Goal: Task Accomplishment & Management: Manage account settings

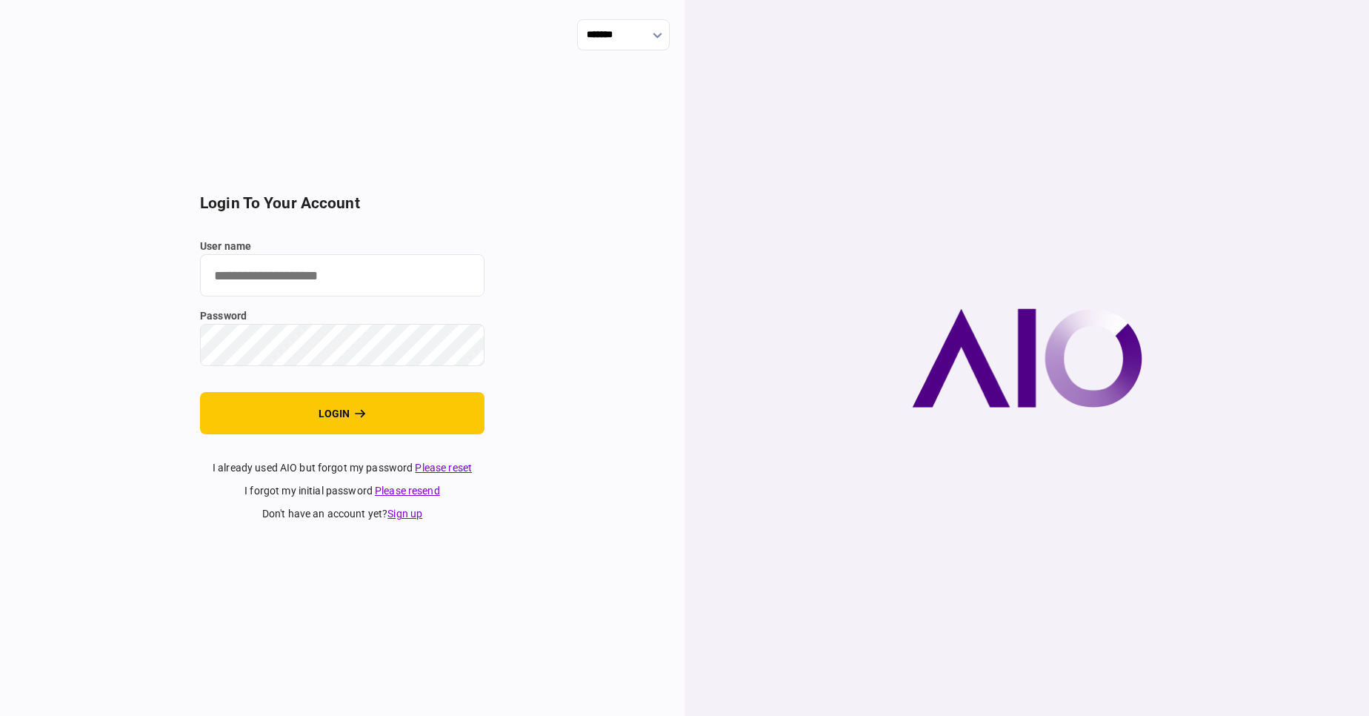
click at [274, 275] on input "user name" at bounding box center [342, 275] width 284 height 42
type input "****"
click at [200, 392] on button "login" at bounding box center [342, 413] width 284 height 42
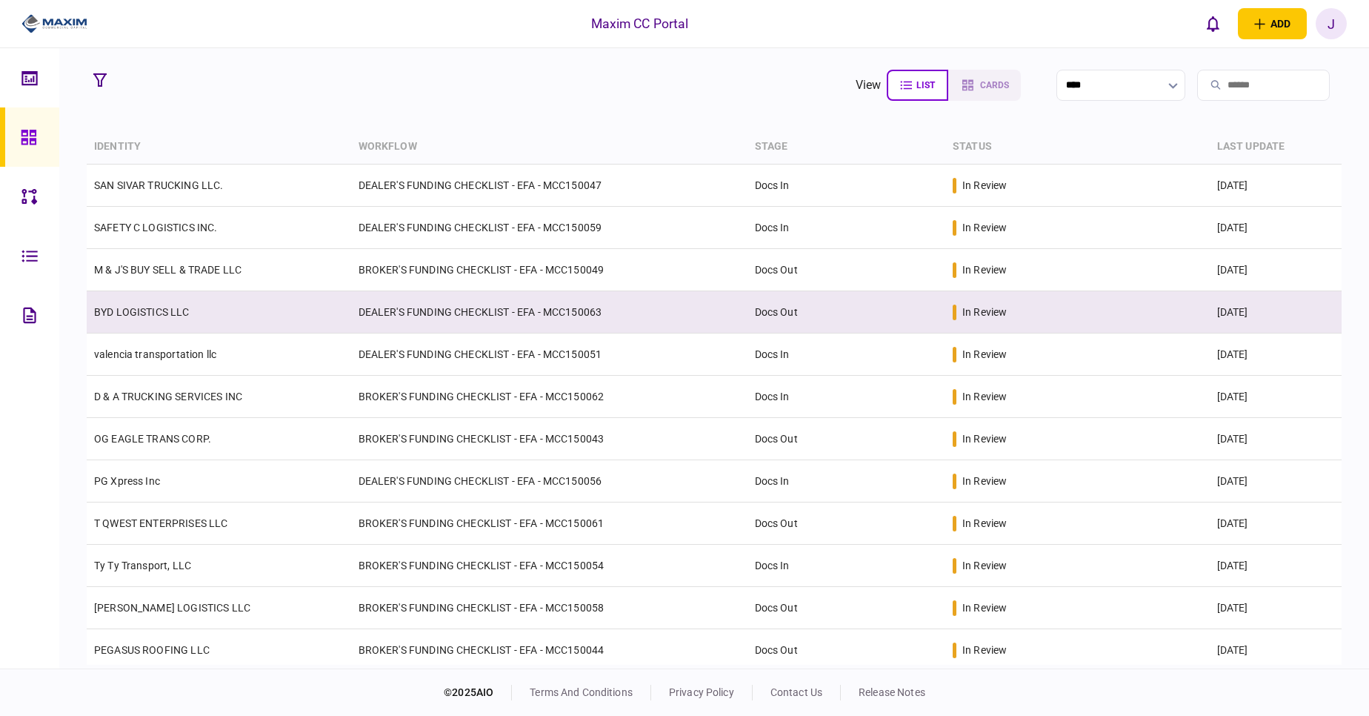
click at [164, 309] on link "BYD LOGISTICS LLC" at bounding box center [142, 312] width 96 height 12
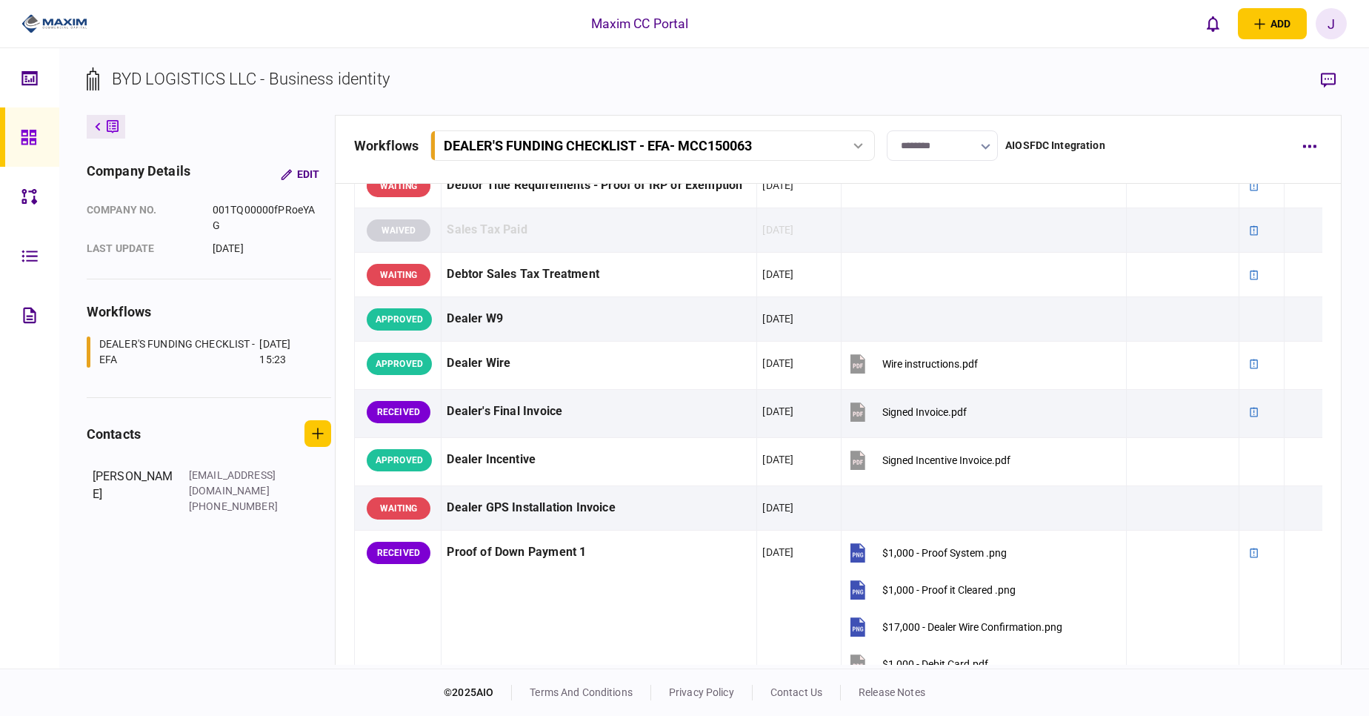
scroll to position [711, 0]
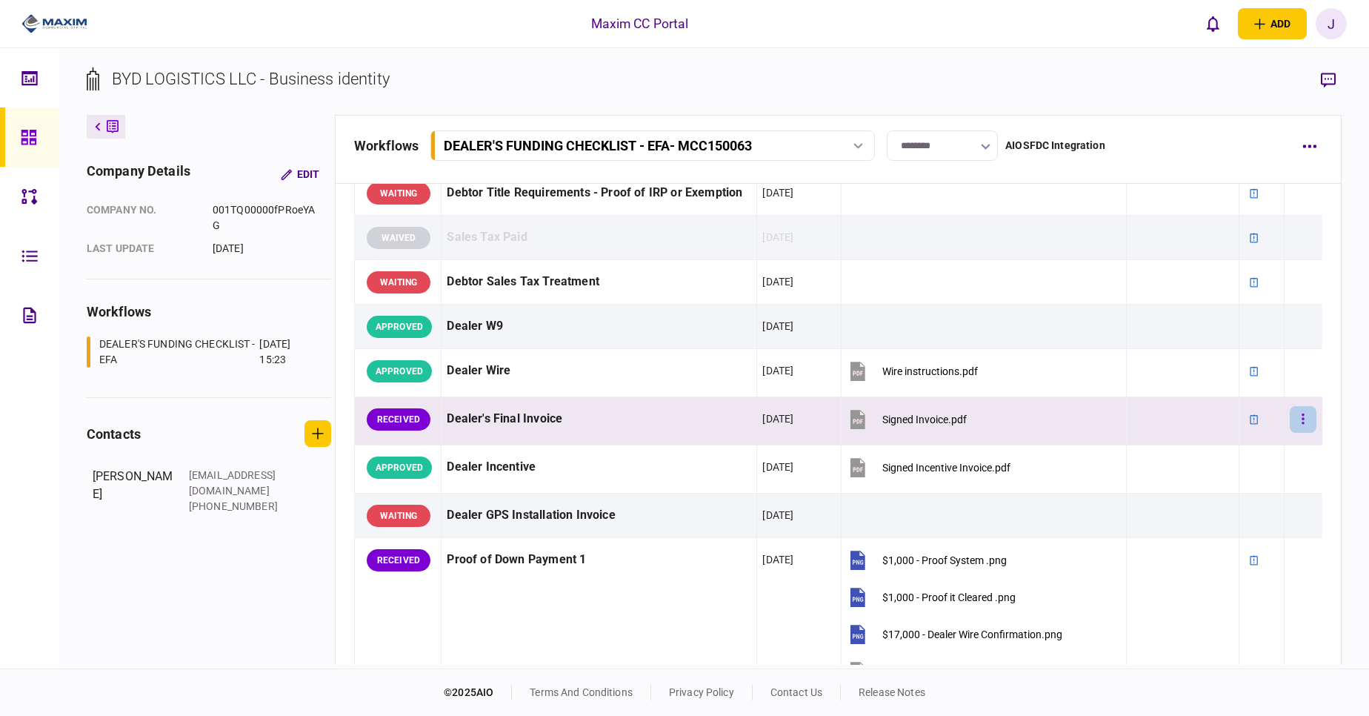
click at [1291, 410] on button "button" at bounding box center [1303, 419] width 27 height 27
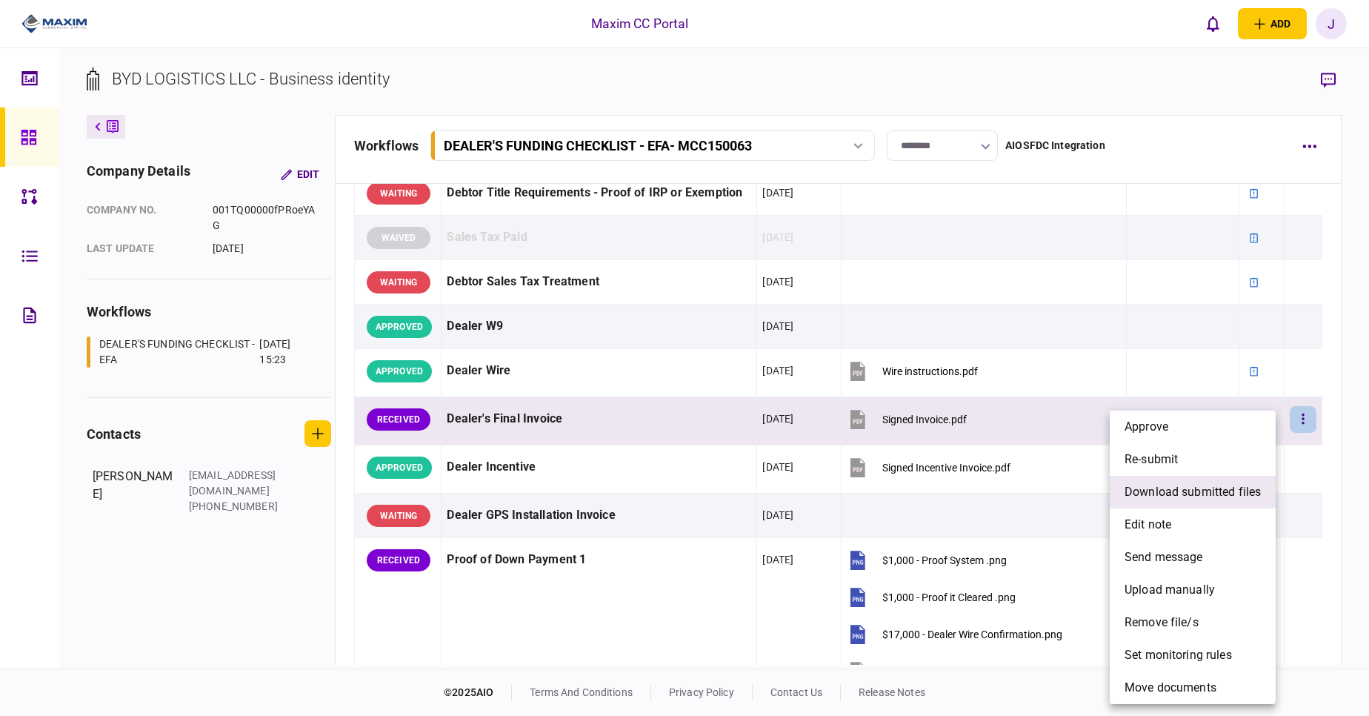
click at [1213, 504] on li "download submitted files" at bounding box center [1193, 492] width 166 height 33
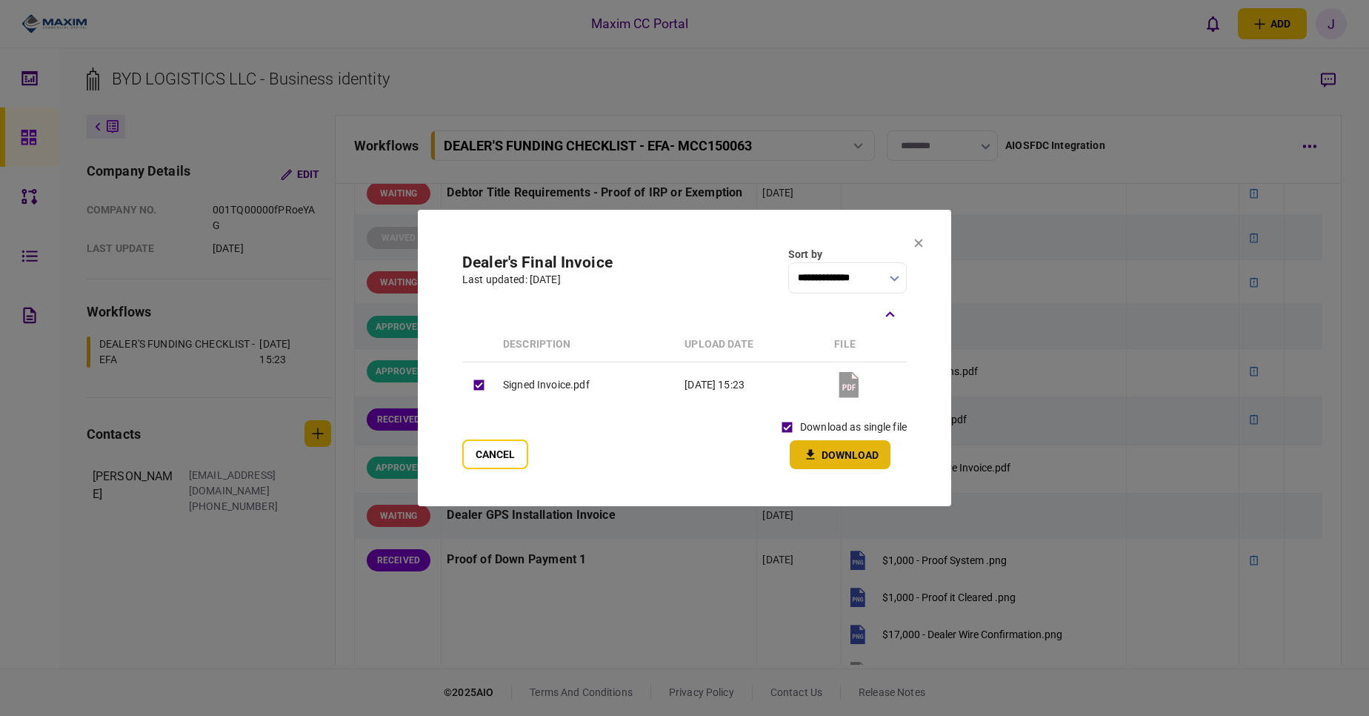
click at [835, 457] on button "Download" at bounding box center [840, 454] width 101 height 29
click at [686, 256] on div "**********" at bounding box center [684, 270] width 444 height 47
click at [923, 243] on section "**********" at bounding box center [684, 358] width 533 height 296
click at [916, 242] on icon at bounding box center [919, 243] width 8 height 8
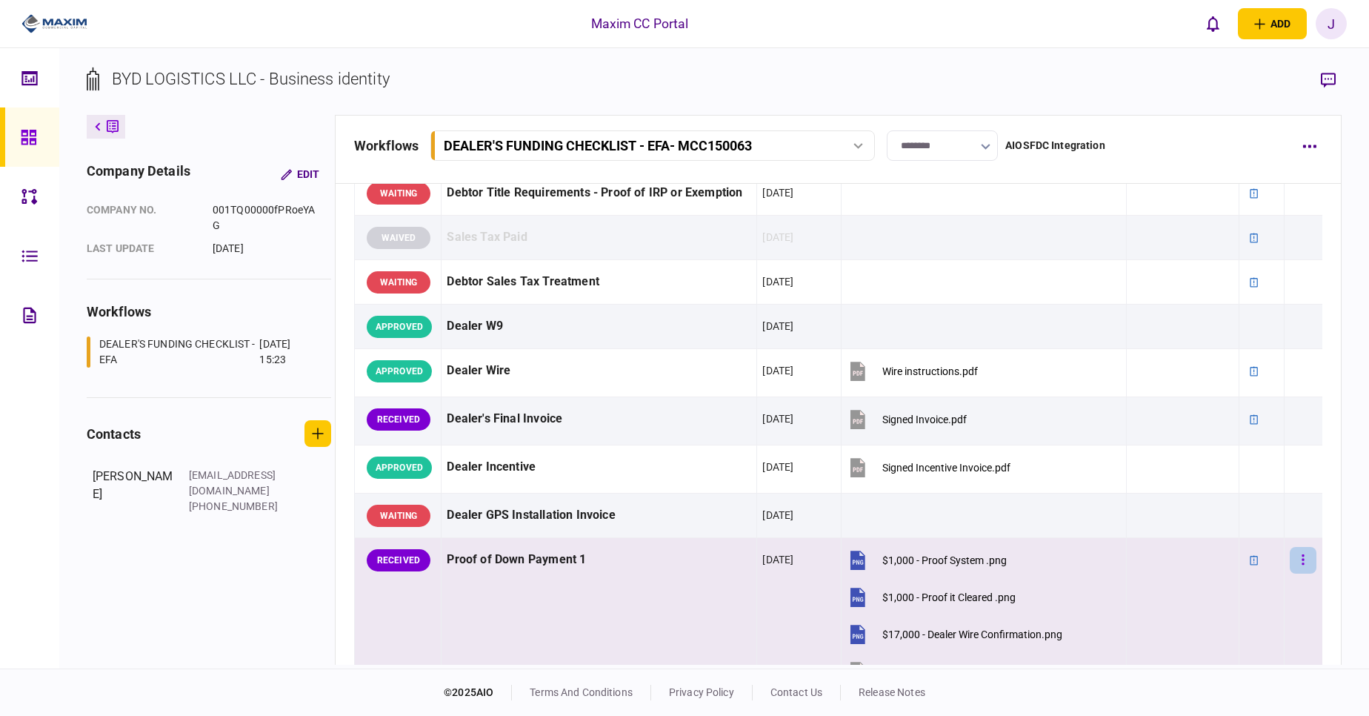
click at [1294, 553] on button "button" at bounding box center [1303, 560] width 27 height 27
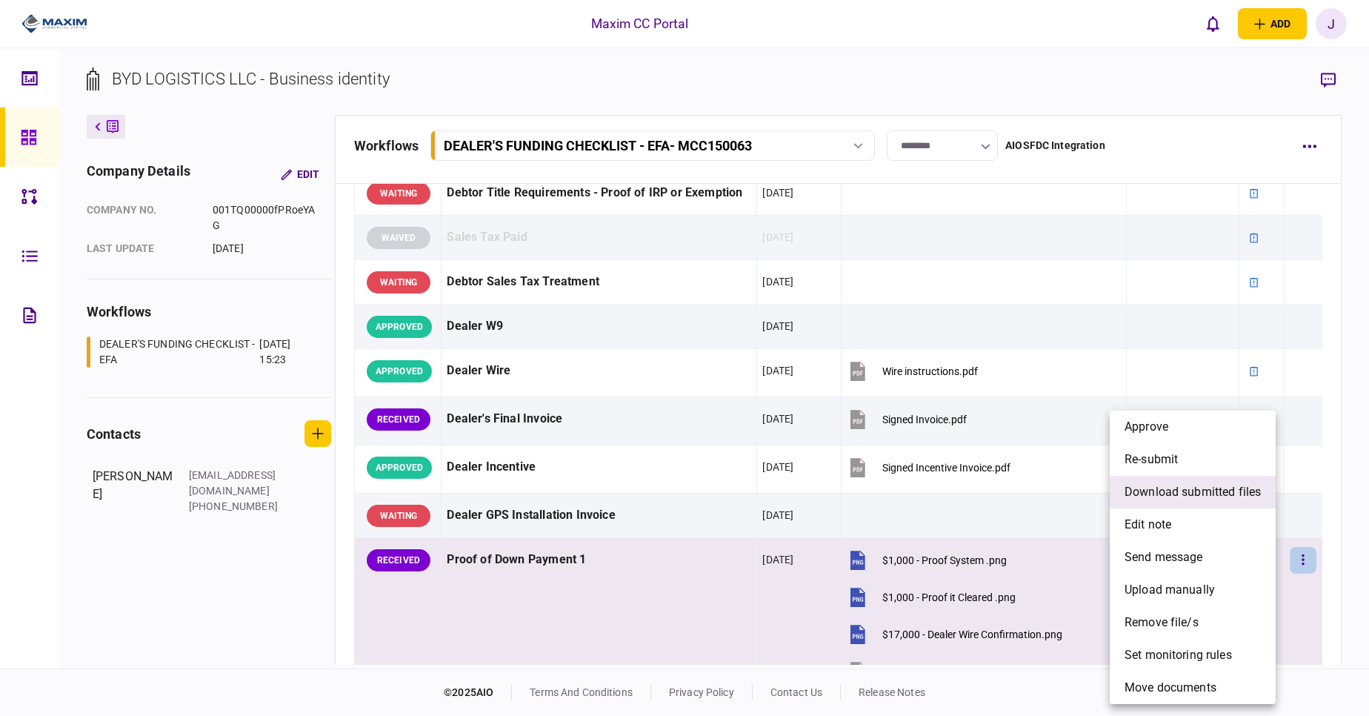
click at [1193, 496] on span "download submitted files" at bounding box center [1193, 492] width 136 height 18
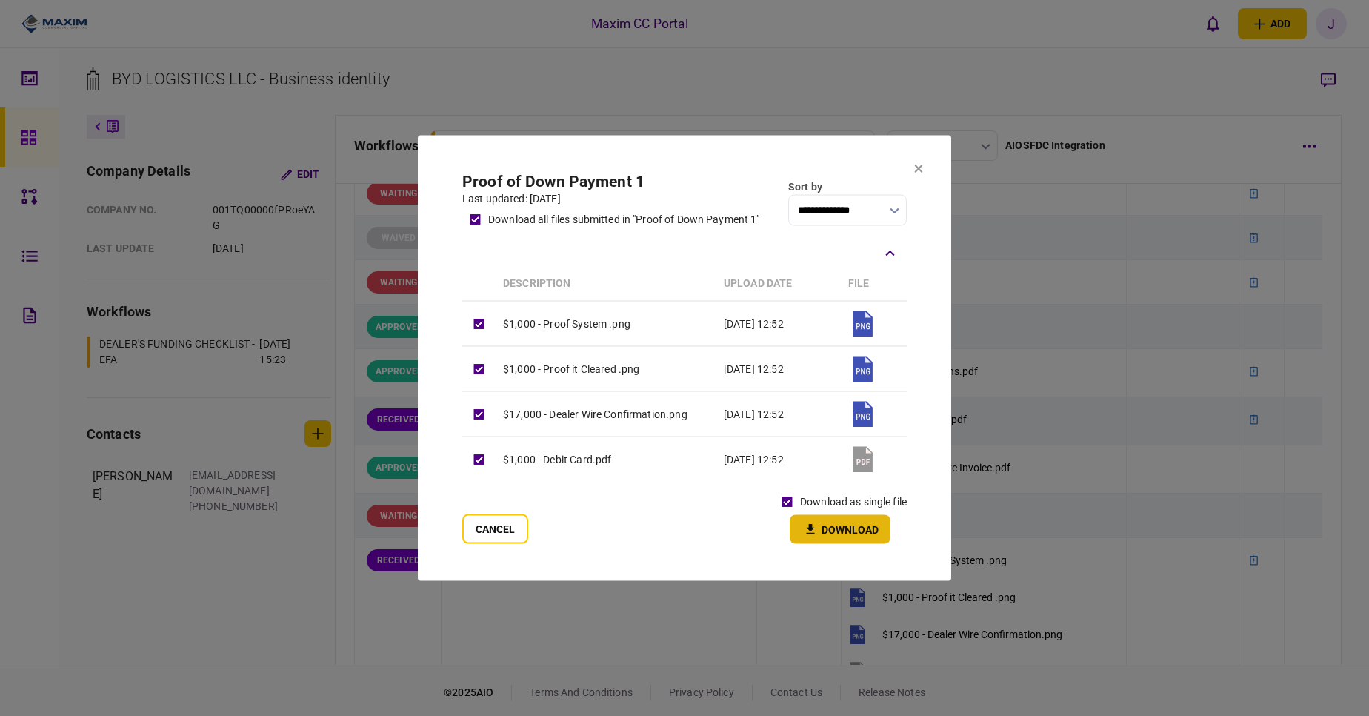
click at [827, 525] on button "Download" at bounding box center [840, 529] width 101 height 29
click at [642, 502] on div "Cancel download as single file Download" at bounding box center [684, 516] width 444 height 55
click at [911, 173] on section "**********" at bounding box center [684, 358] width 533 height 445
click at [922, 170] on icon at bounding box center [918, 168] width 9 height 9
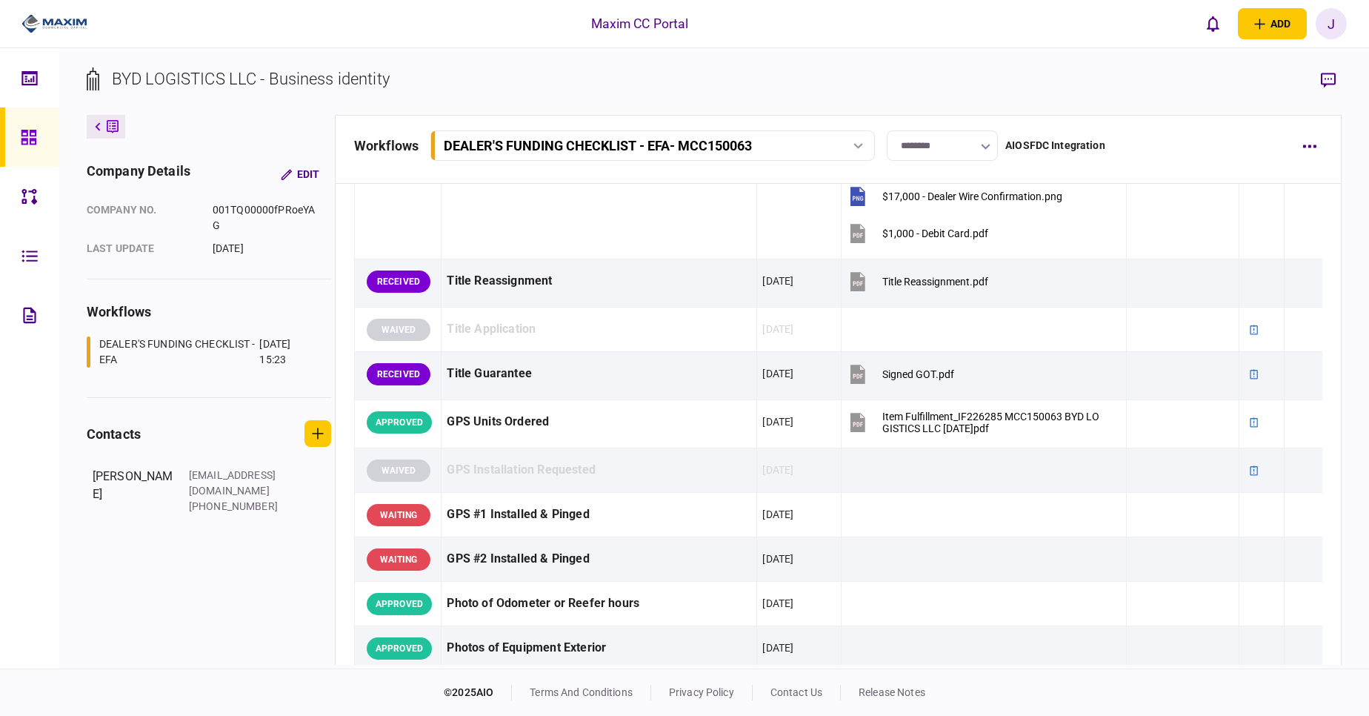
scroll to position [1142, 0]
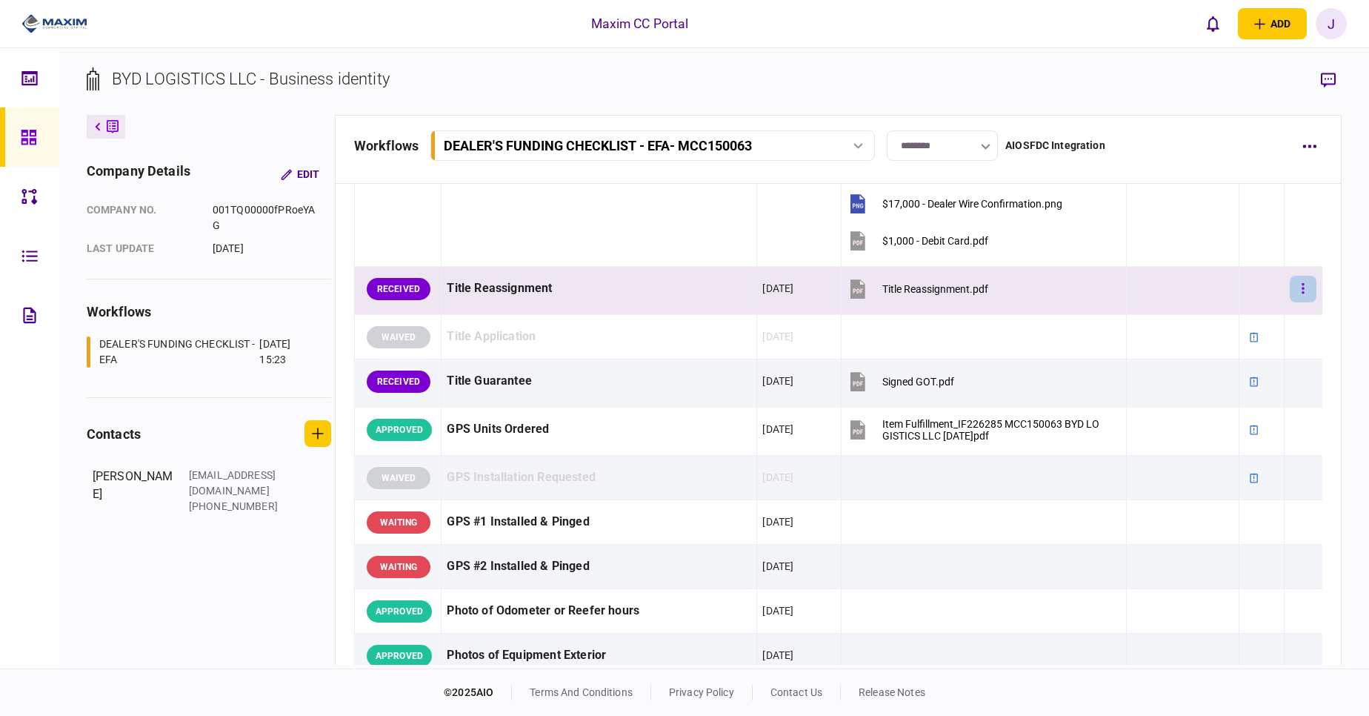
click at [1290, 286] on button "button" at bounding box center [1303, 289] width 27 height 27
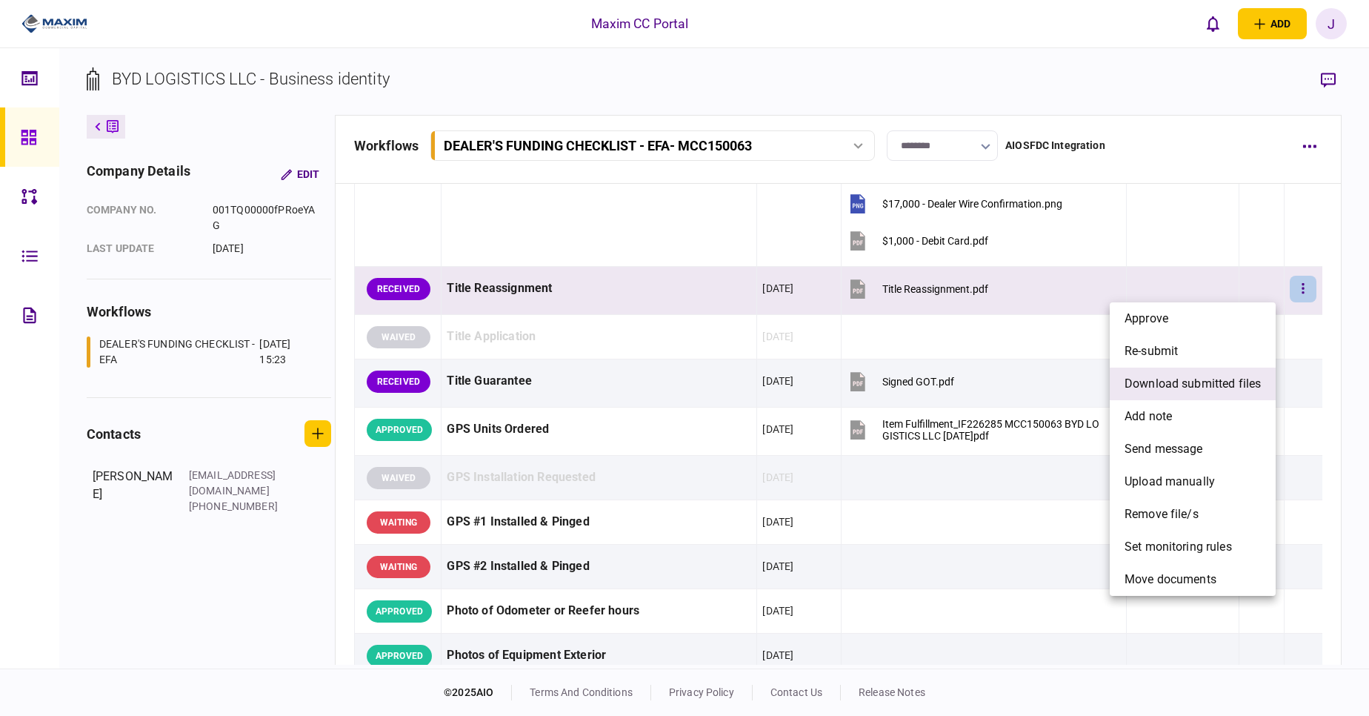
click at [1219, 390] on span "download submitted files" at bounding box center [1193, 384] width 136 height 18
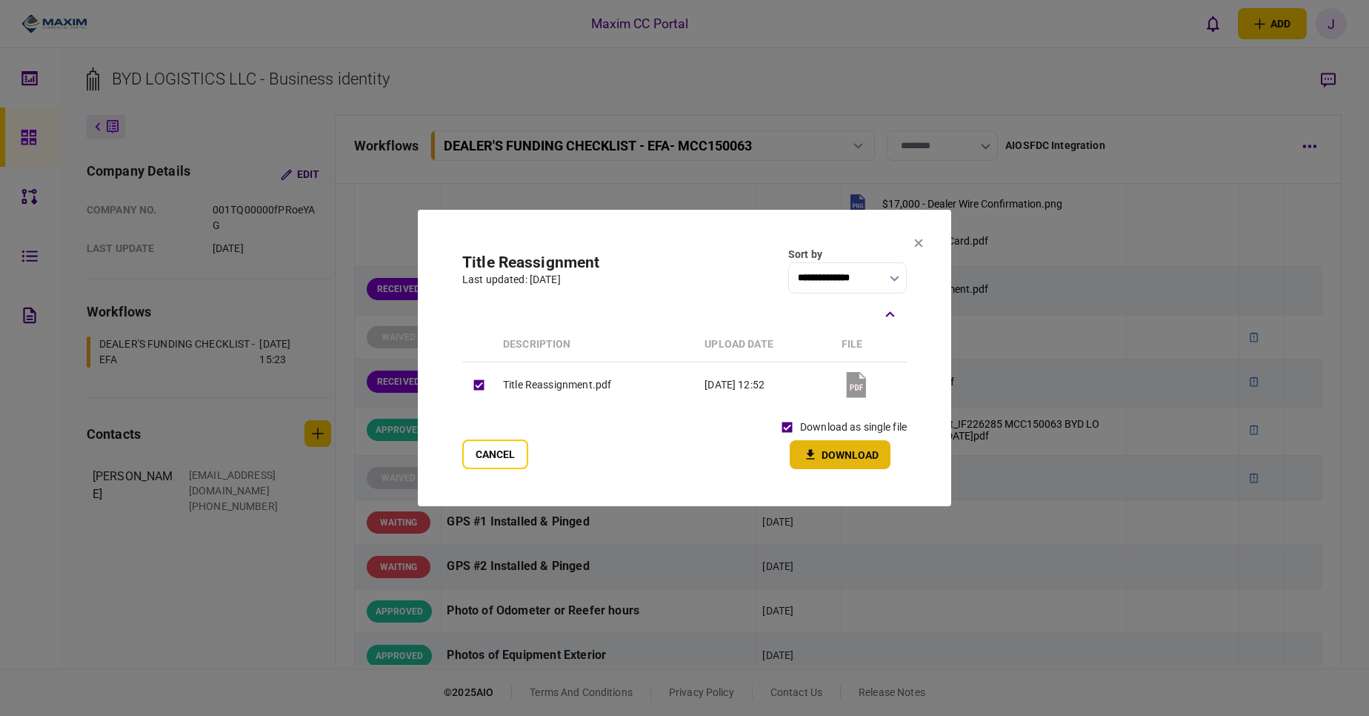
click at [833, 444] on button "Download" at bounding box center [840, 454] width 101 height 29
drag, startPoint x: 695, startPoint y: 267, endPoint x: 743, endPoint y: 264, distance: 48.3
click at [695, 267] on div "**********" at bounding box center [684, 270] width 444 height 47
click at [918, 241] on icon at bounding box center [918, 243] width 9 height 9
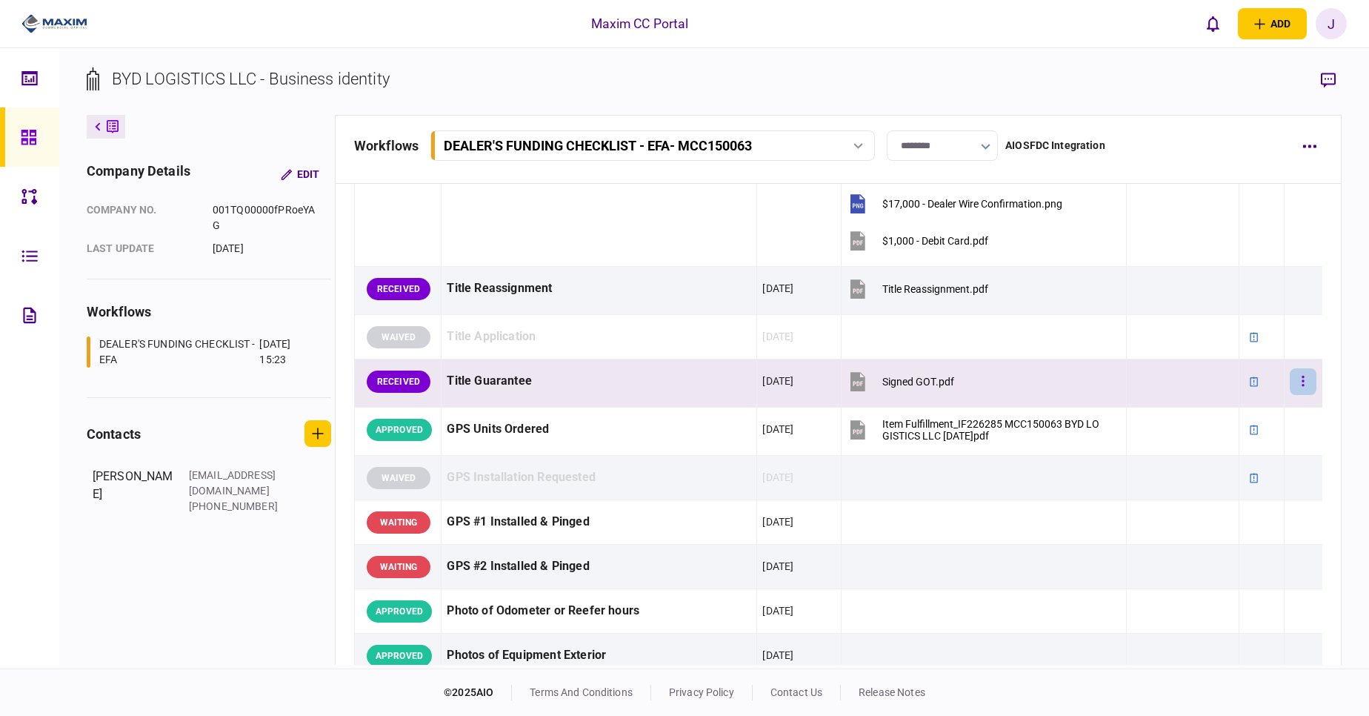
click at [1295, 380] on button "button" at bounding box center [1303, 381] width 27 height 27
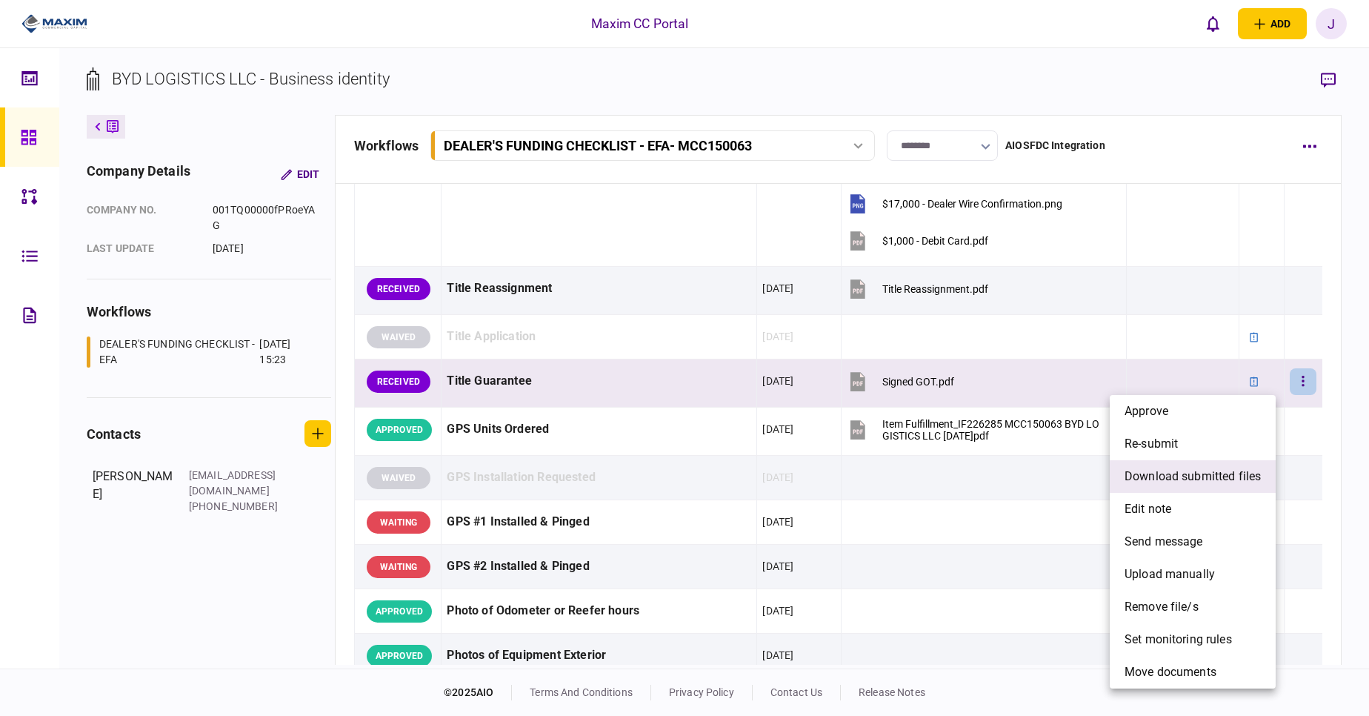
click at [1183, 481] on span "download submitted files" at bounding box center [1193, 476] width 136 height 18
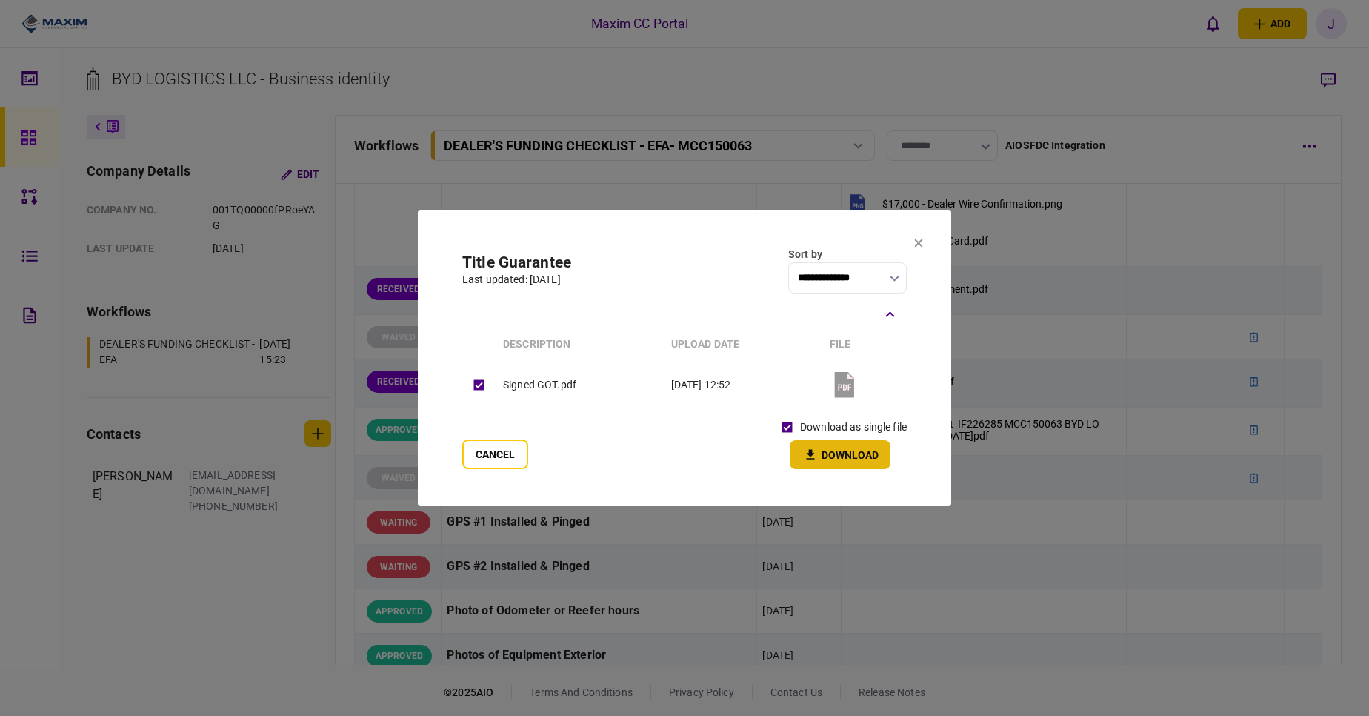
click at [845, 449] on button "Download" at bounding box center [840, 454] width 101 height 29
click at [627, 448] on div "Cancel download as single file Download" at bounding box center [684, 441] width 444 height 55
click at [919, 244] on icon at bounding box center [918, 243] width 9 height 9
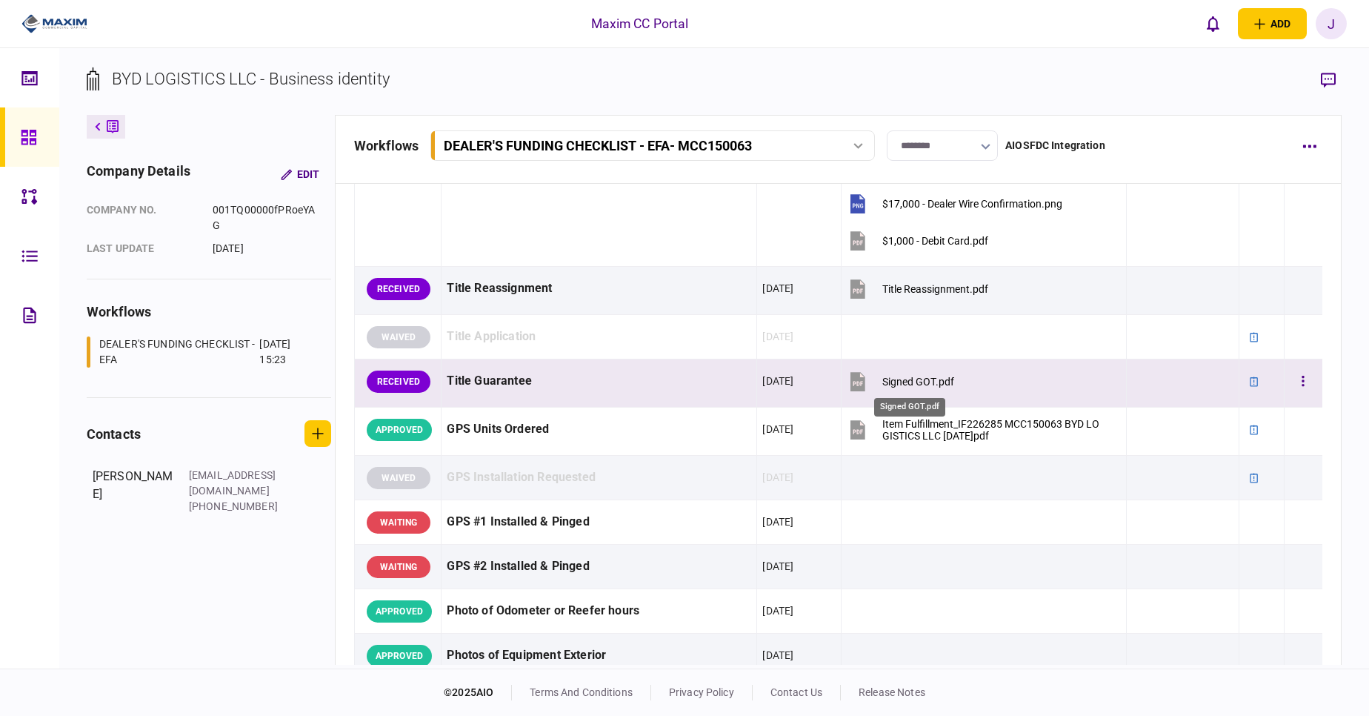
click at [908, 382] on div "Signed GOT.pdf" at bounding box center [918, 382] width 72 height 12
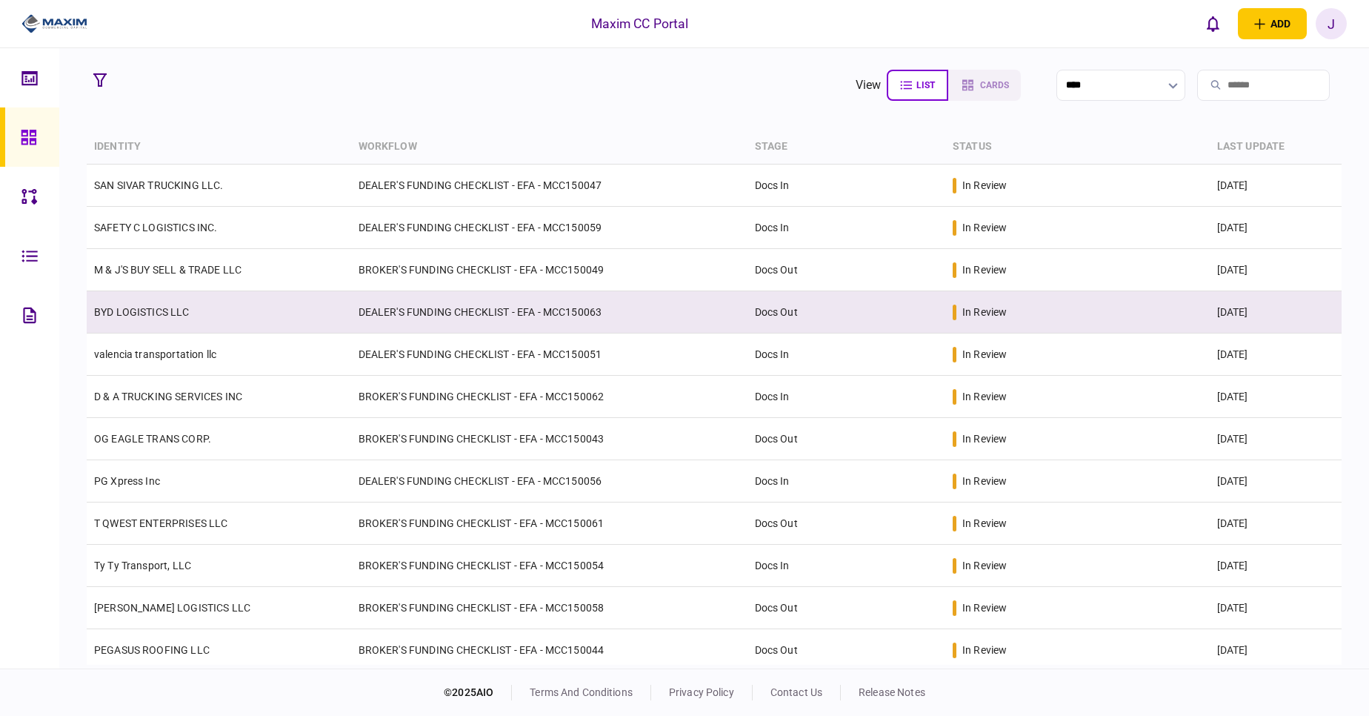
click at [141, 319] on td "BYD LOGISTICS LLC" at bounding box center [219, 312] width 264 height 42
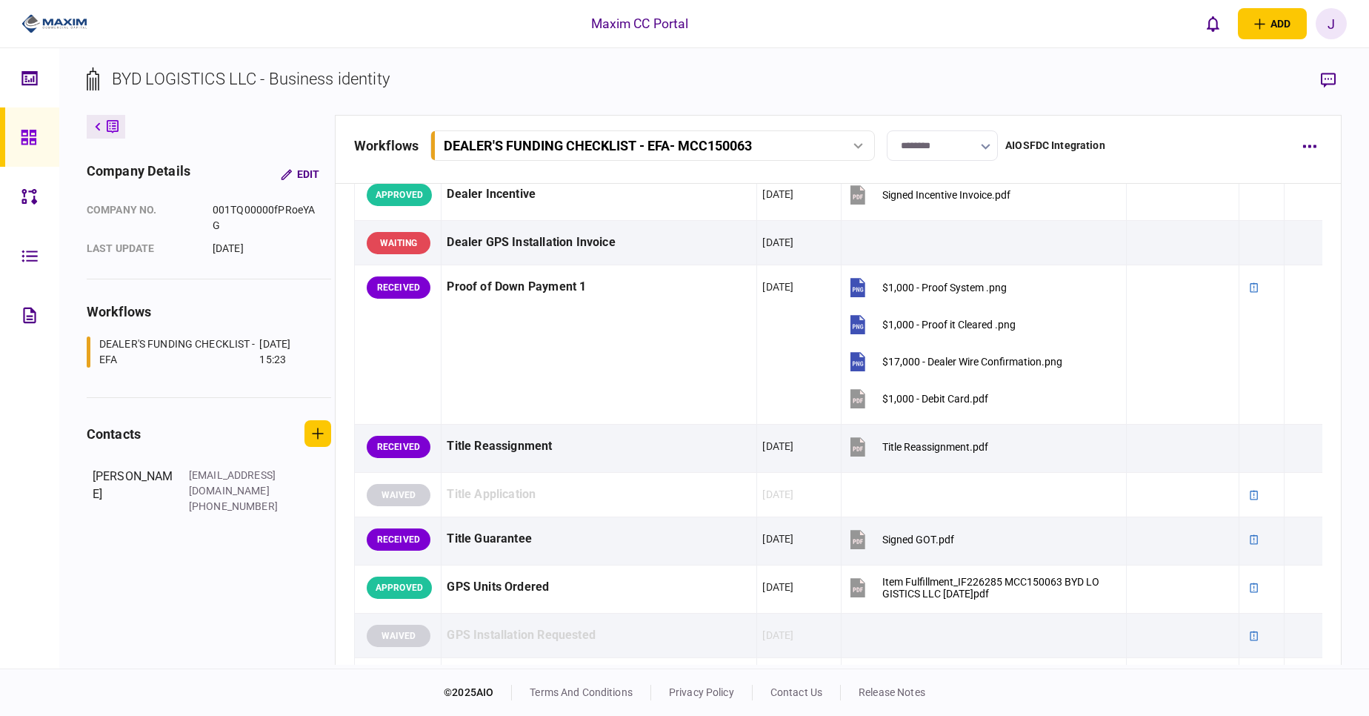
scroll to position [980, 0]
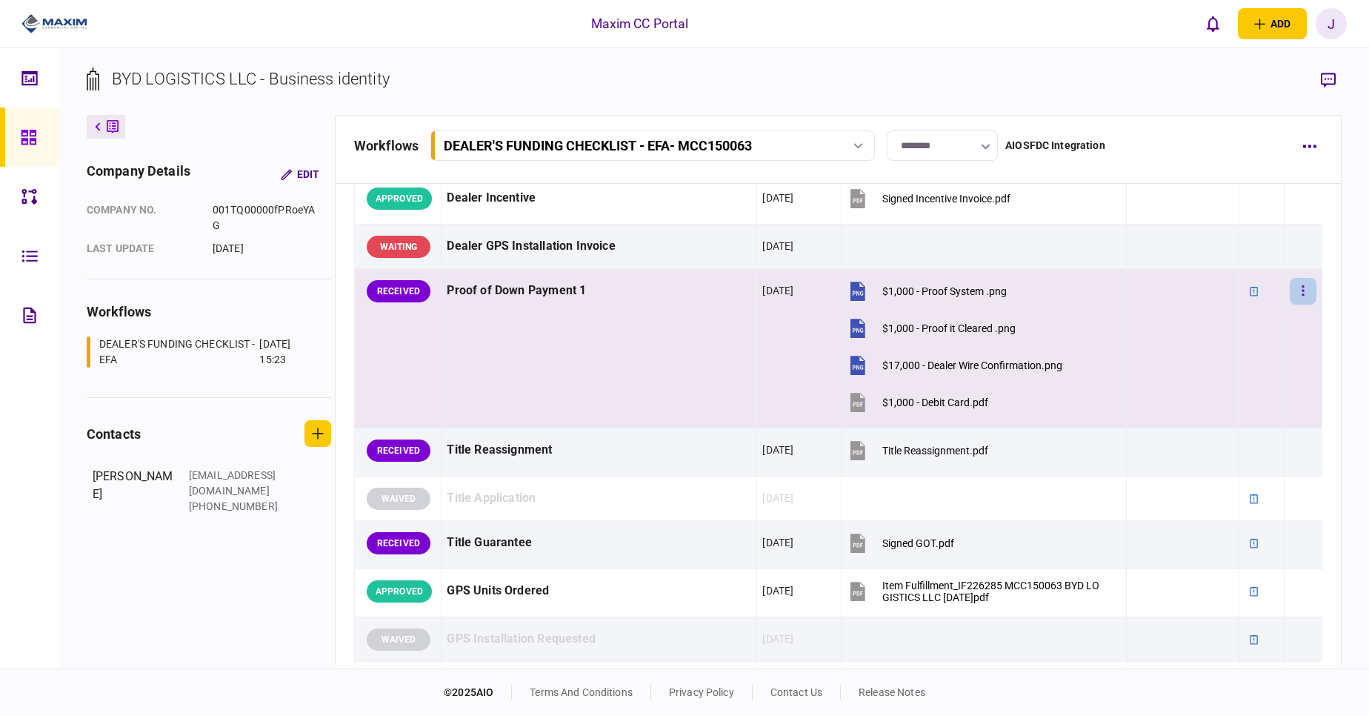
click at [1290, 287] on button "button" at bounding box center [1303, 291] width 27 height 27
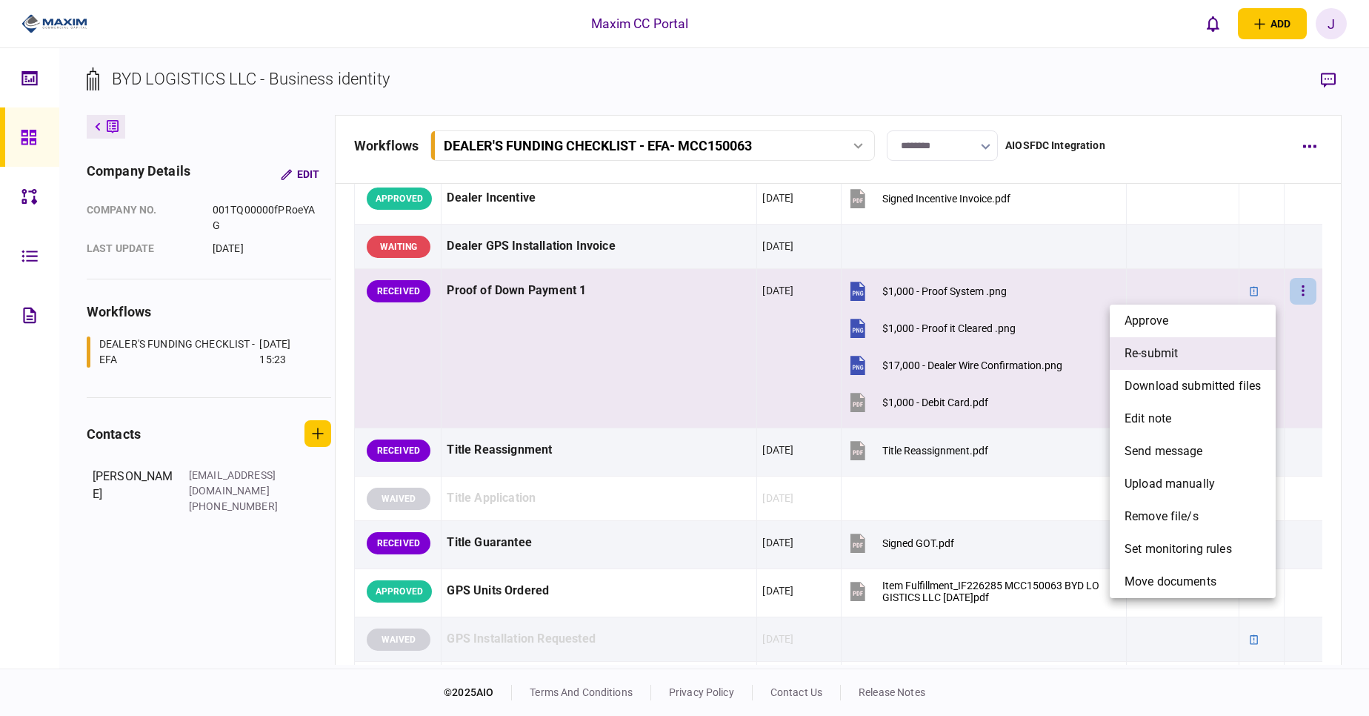
click at [1199, 358] on li "re-submit" at bounding box center [1193, 353] width 166 height 33
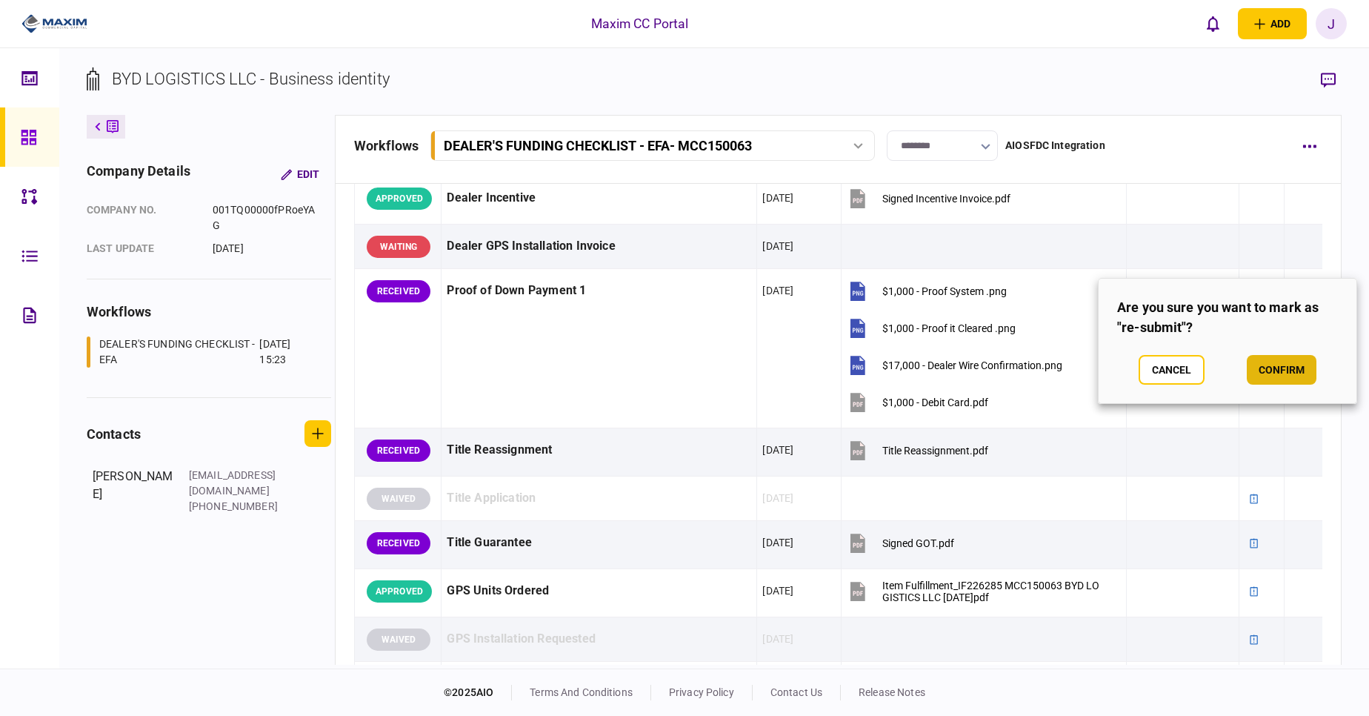
click at [1285, 375] on button "confirm" at bounding box center [1282, 370] width 70 height 30
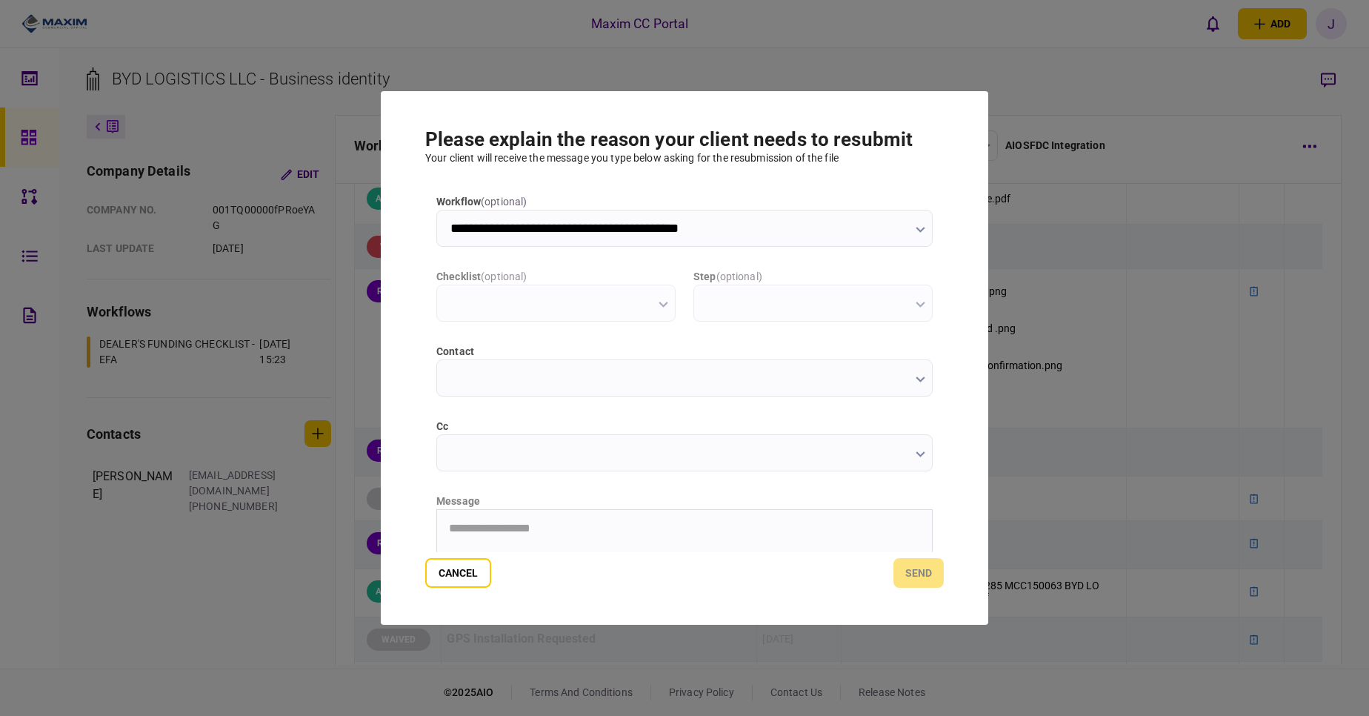
scroll to position [0, 0]
type input "**********"
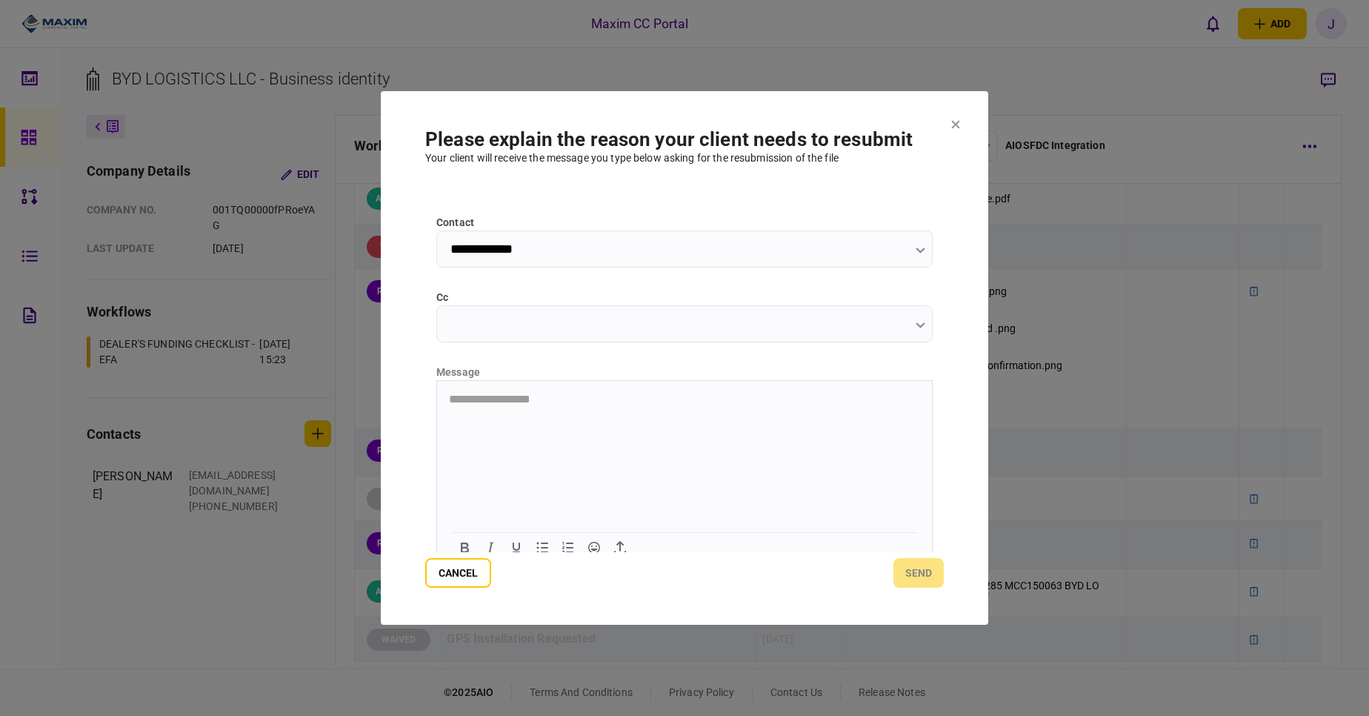
scroll to position [142, 0]
click at [619, 404] on html at bounding box center [684, 385] width 495 height 36
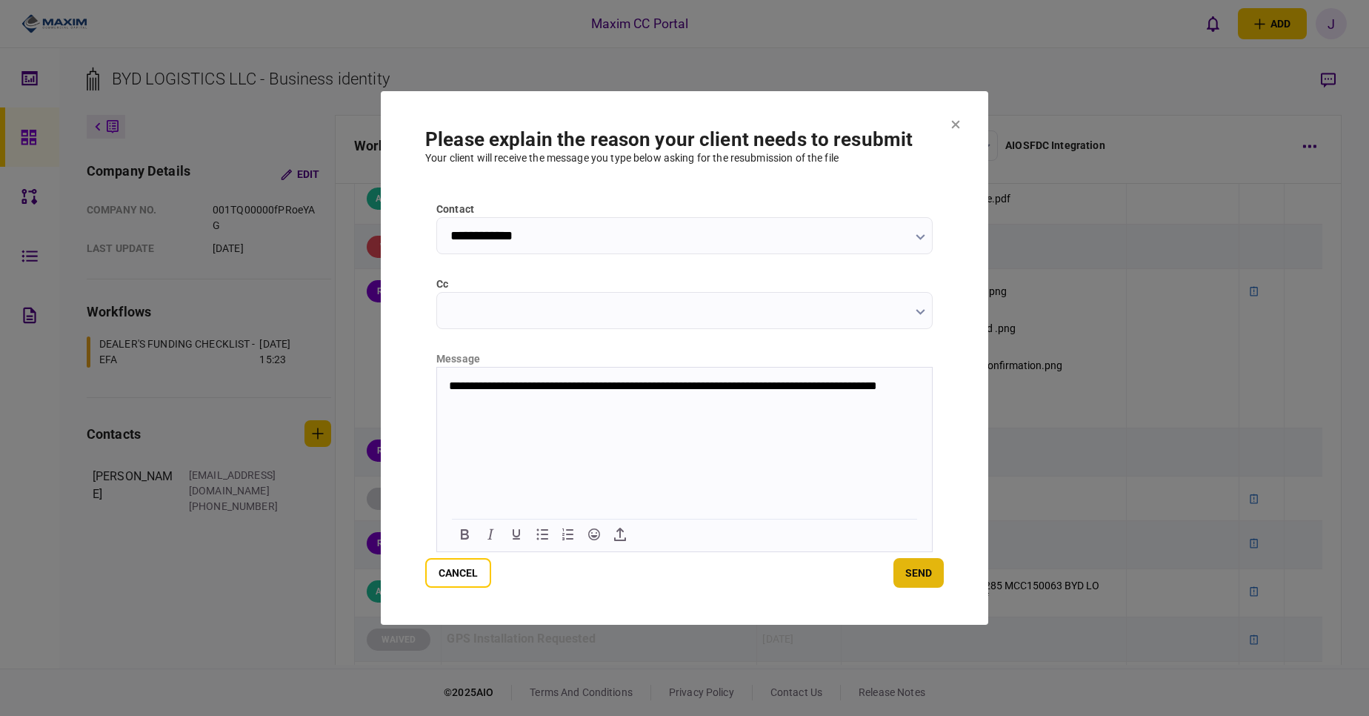
click at [926, 573] on button "send" at bounding box center [918, 573] width 50 height 30
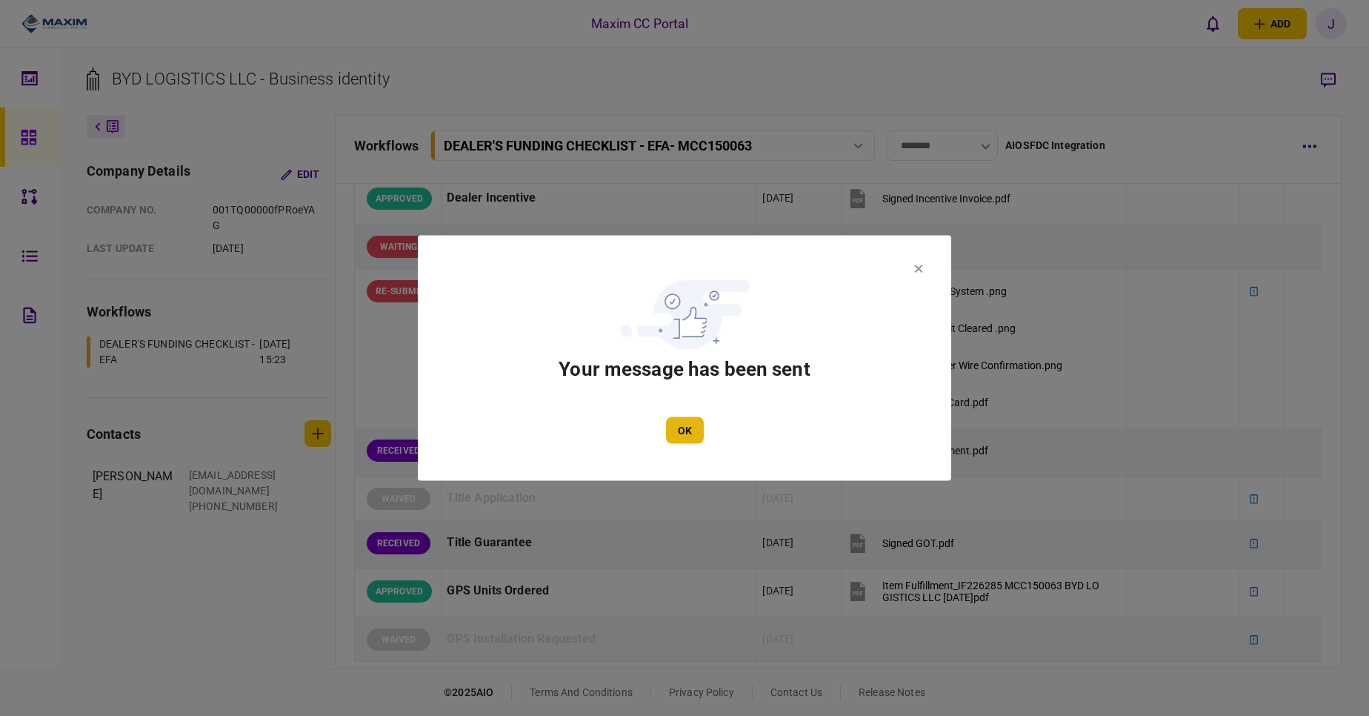
click at [677, 433] on button "OK" at bounding box center [685, 430] width 38 height 27
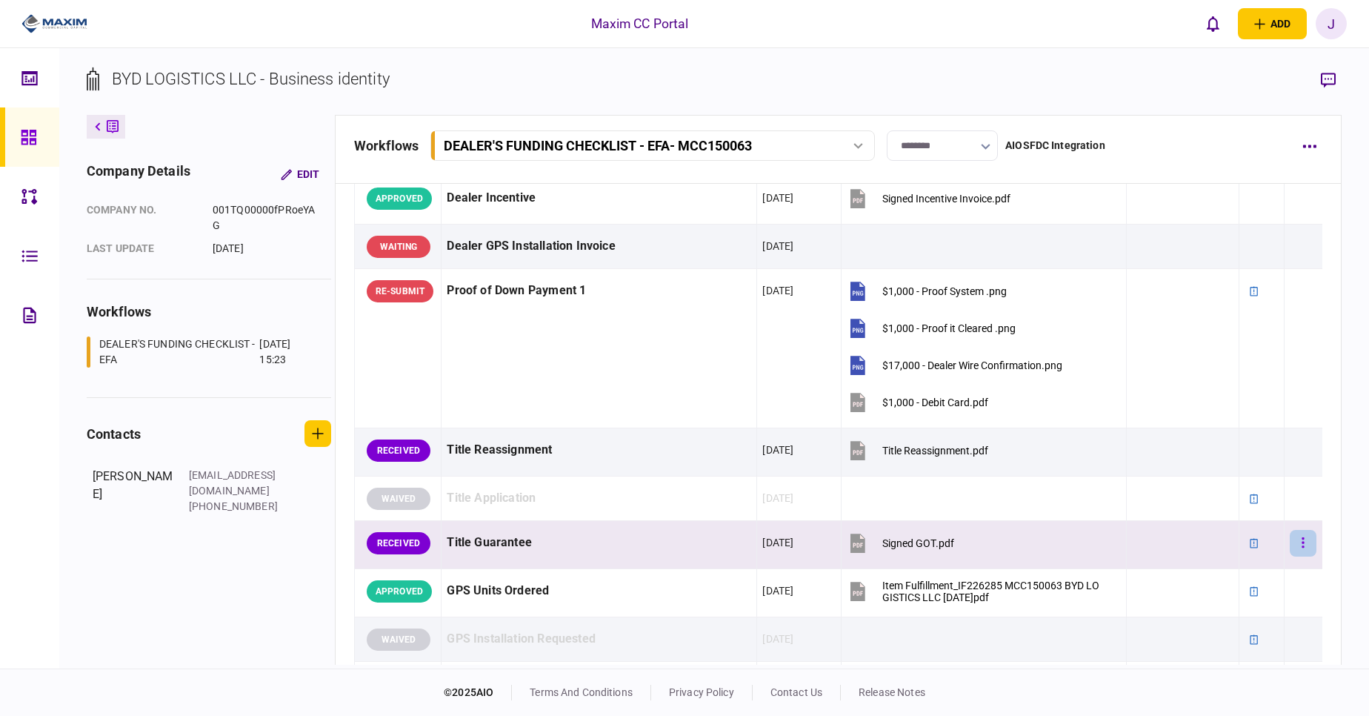
click at [1290, 545] on button "button" at bounding box center [1303, 543] width 27 height 27
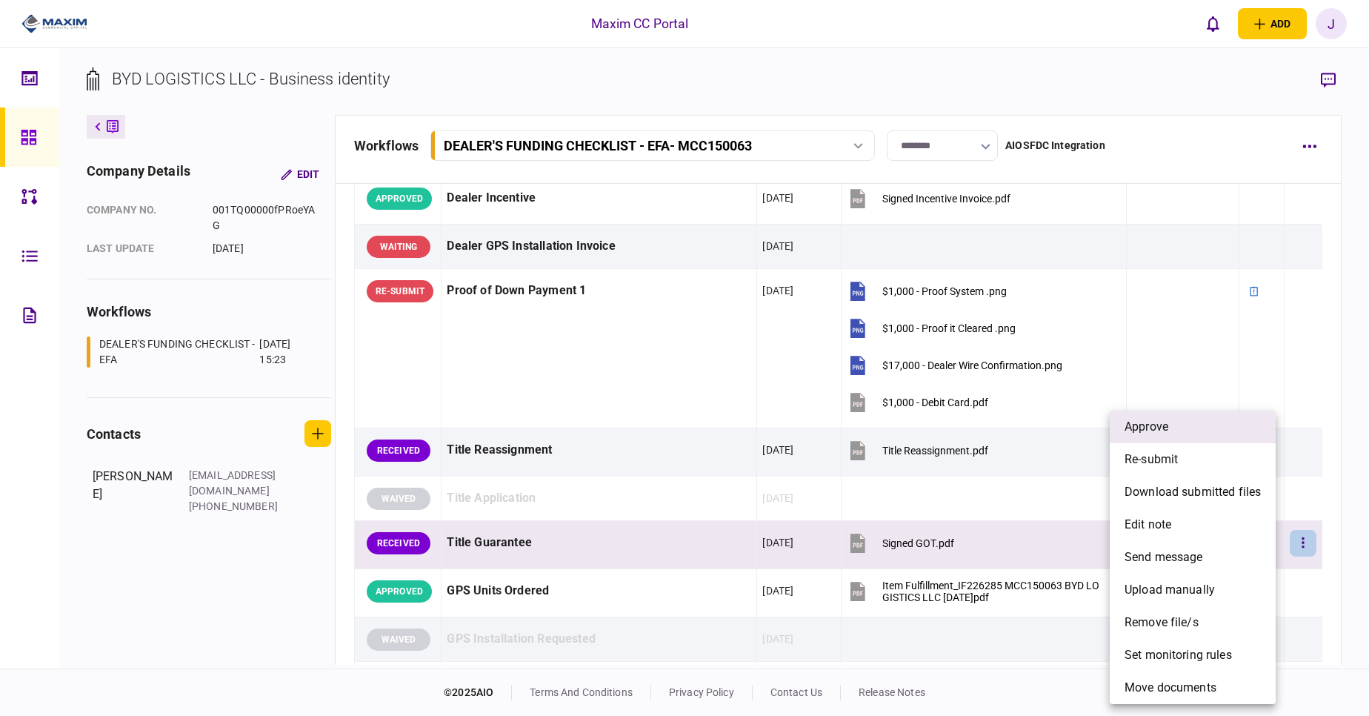
click at [1197, 429] on li "approve" at bounding box center [1193, 426] width 166 height 33
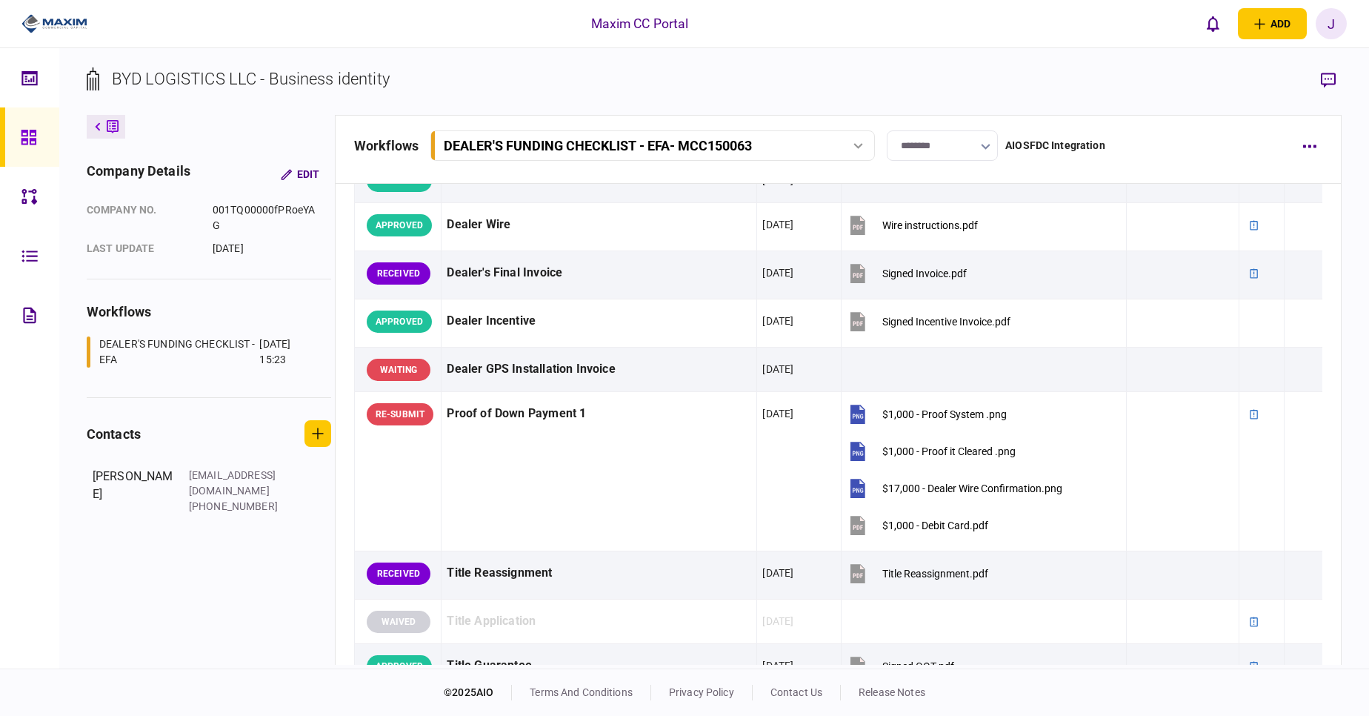
scroll to position [846, 0]
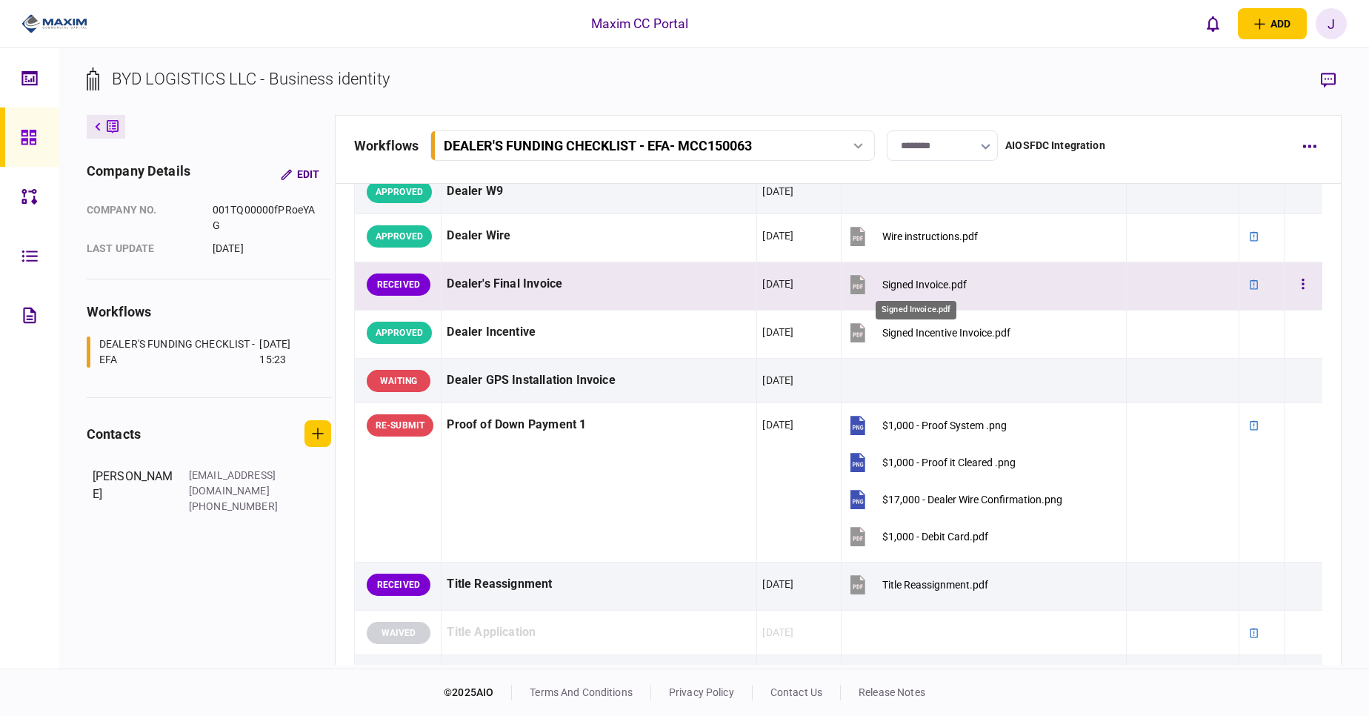
click at [903, 289] on div "Signed Invoice.pdf" at bounding box center [924, 285] width 84 height 12
click at [1302, 282] on button "button" at bounding box center [1303, 284] width 27 height 27
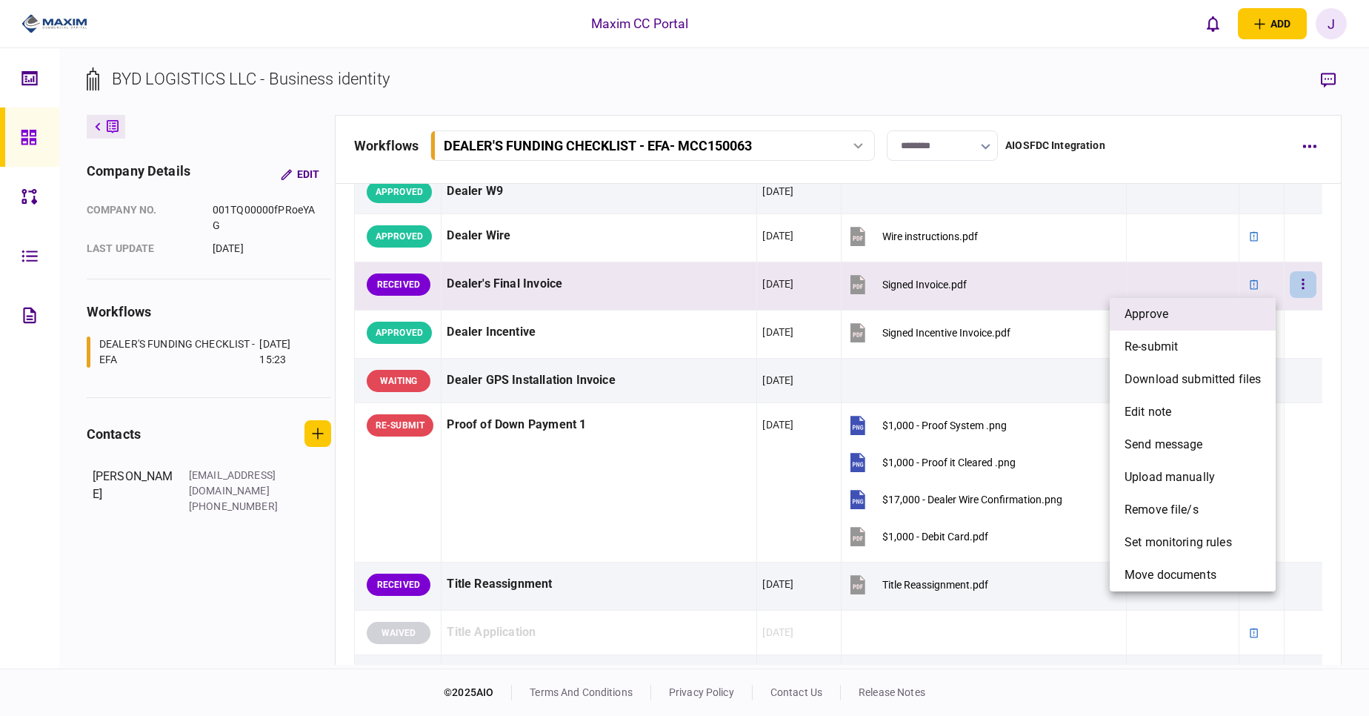
click at [1189, 313] on li "approve" at bounding box center [1193, 314] width 166 height 33
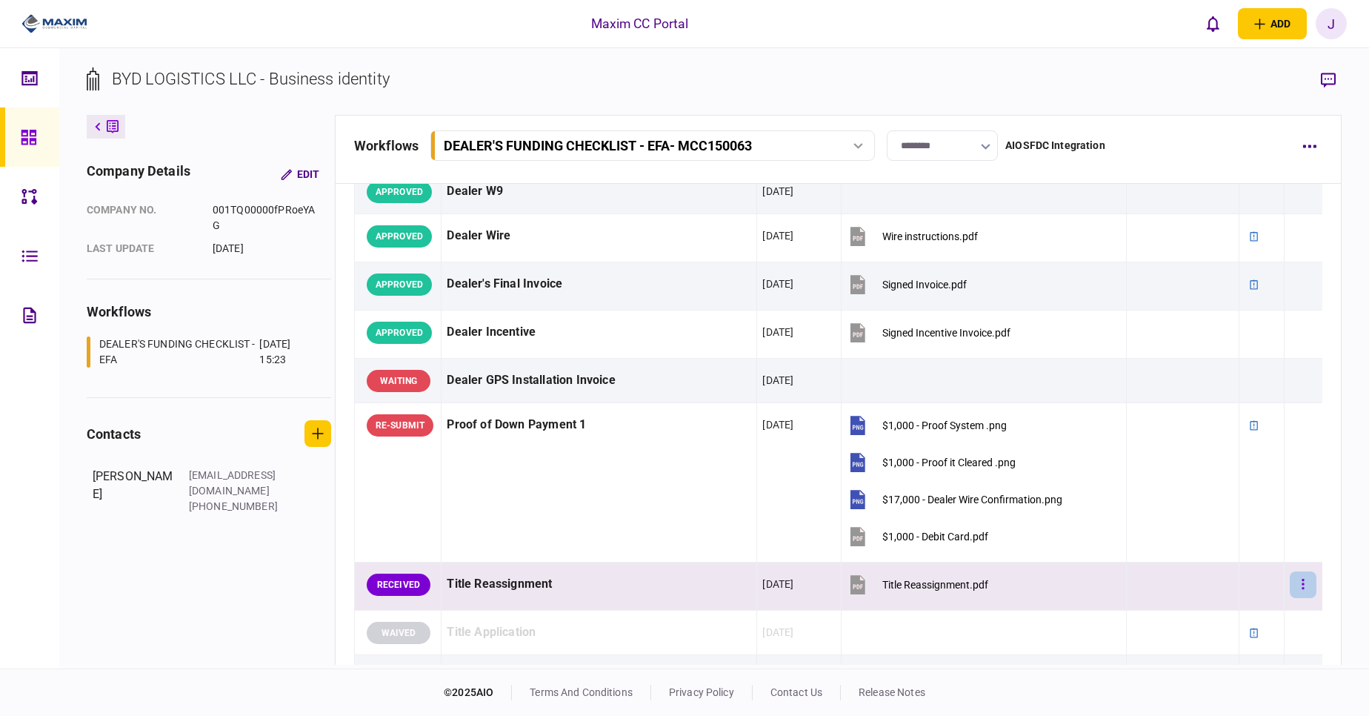
click at [1290, 581] on button "button" at bounding box center [1303, 584] width 27 height 27
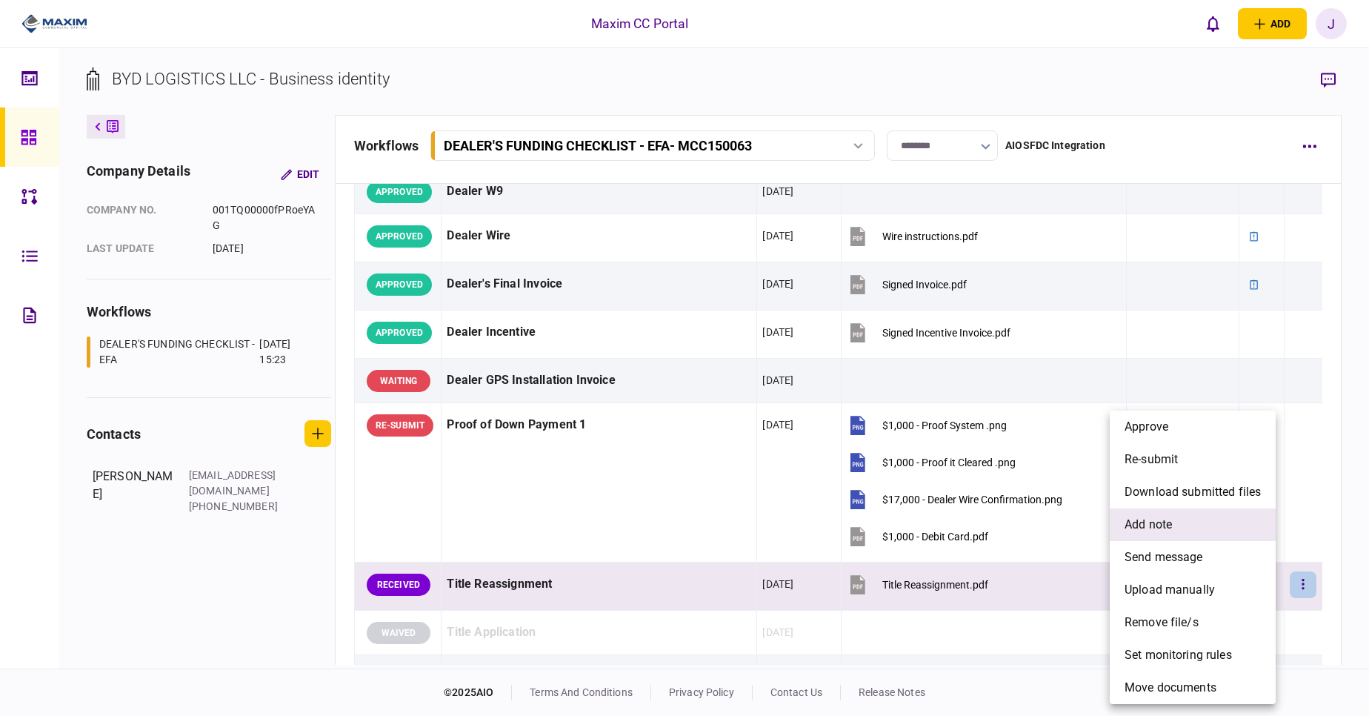
click at [1165, 529] on span "add note" at bounding box center [1148, 525] width 47 height 18
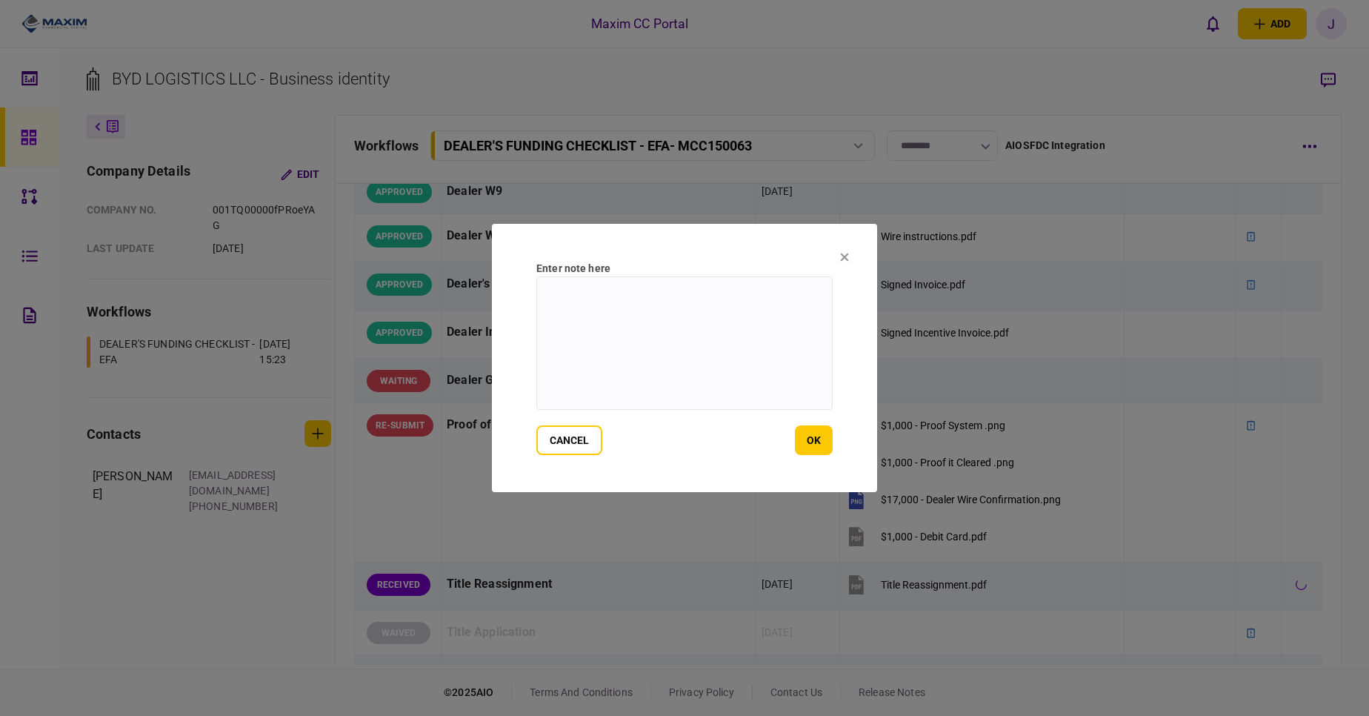
click at [743, 365] on textarea at bounding box center [684, 342] width 296 height 133
type textarea "**********"
click at [813, 448] on button "ok" at bounding box center [814, 440] width 38 height 30
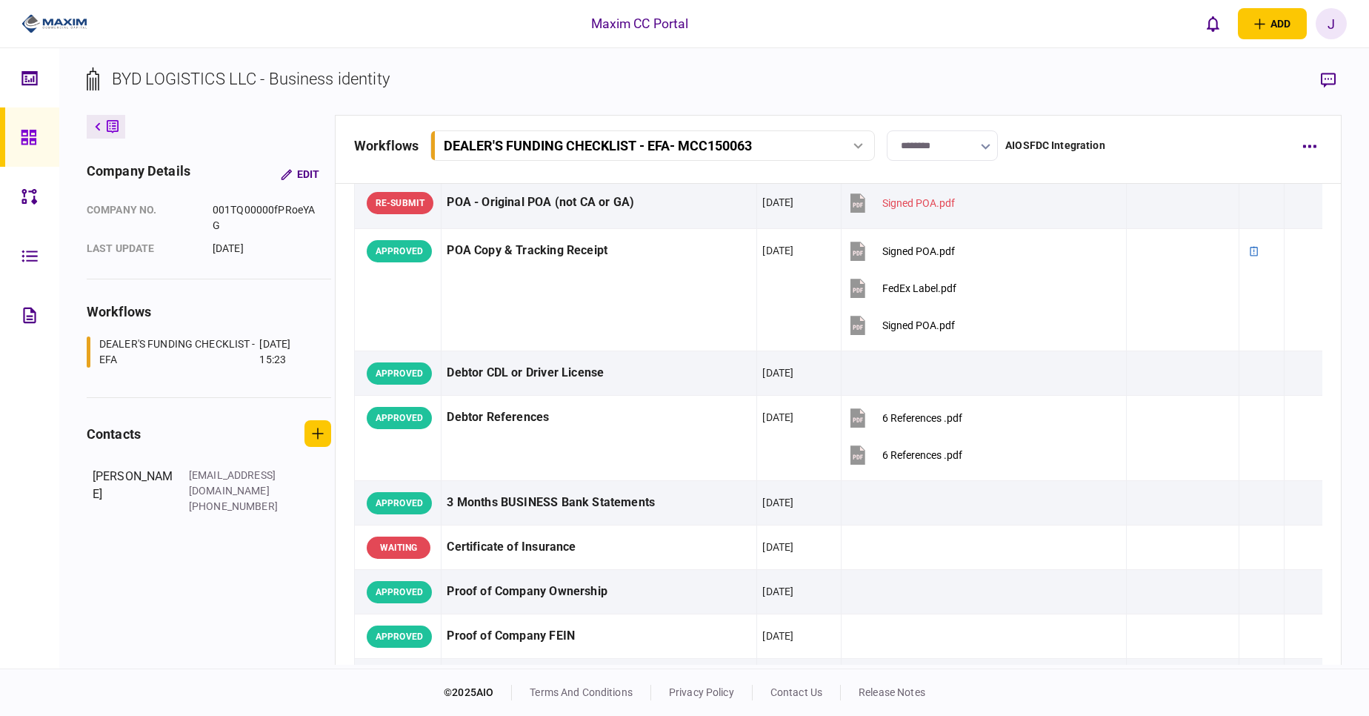
scroll to position [0, 0]
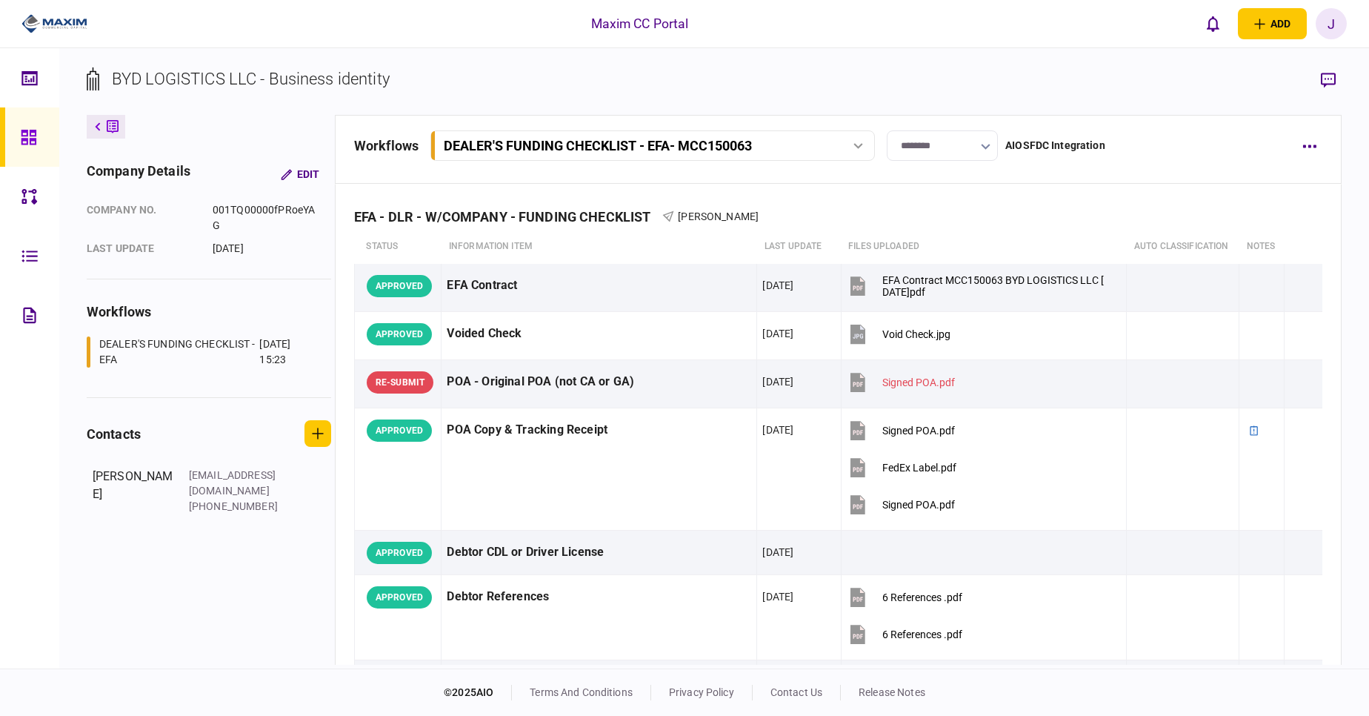
click at [13, 136] on link at bounding box center [29, 136] width 59 height 59
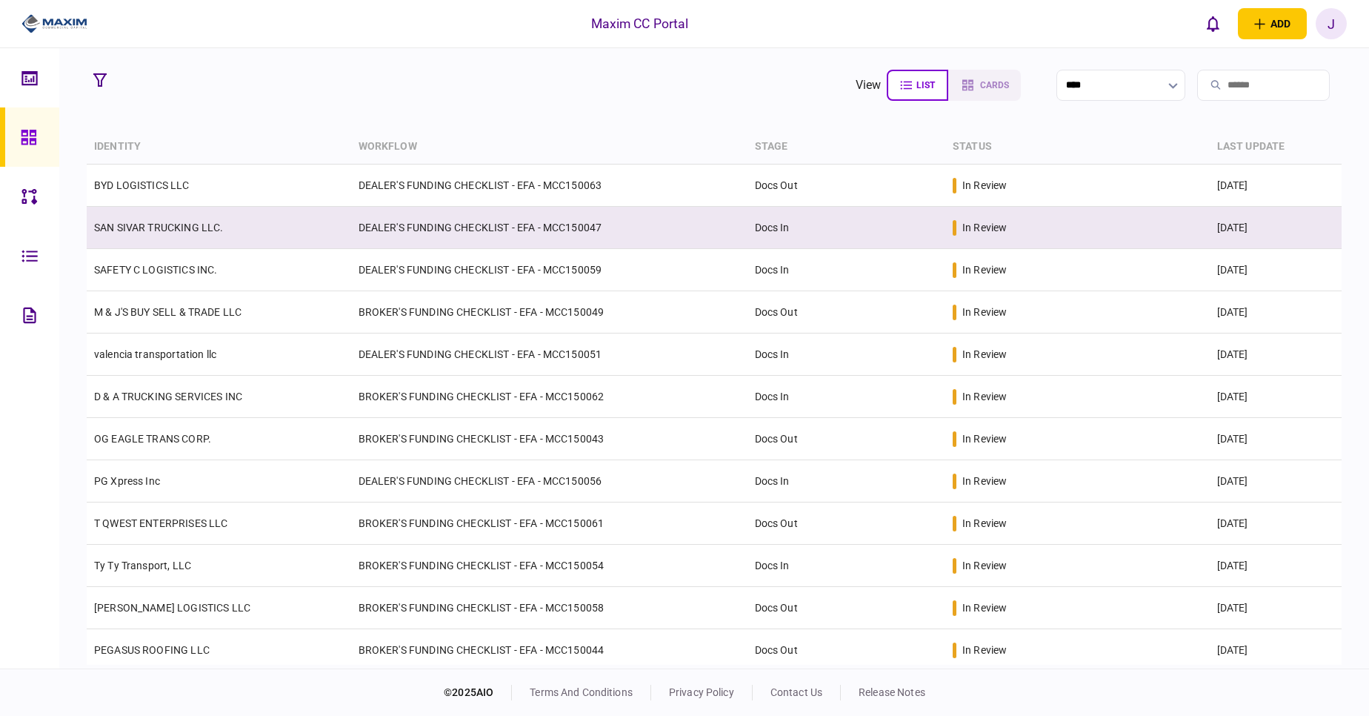
click at [149, 228] on link "SAN SIVAR TRUCKING LLC." at bounding box center [158, 228] width 129 height 12
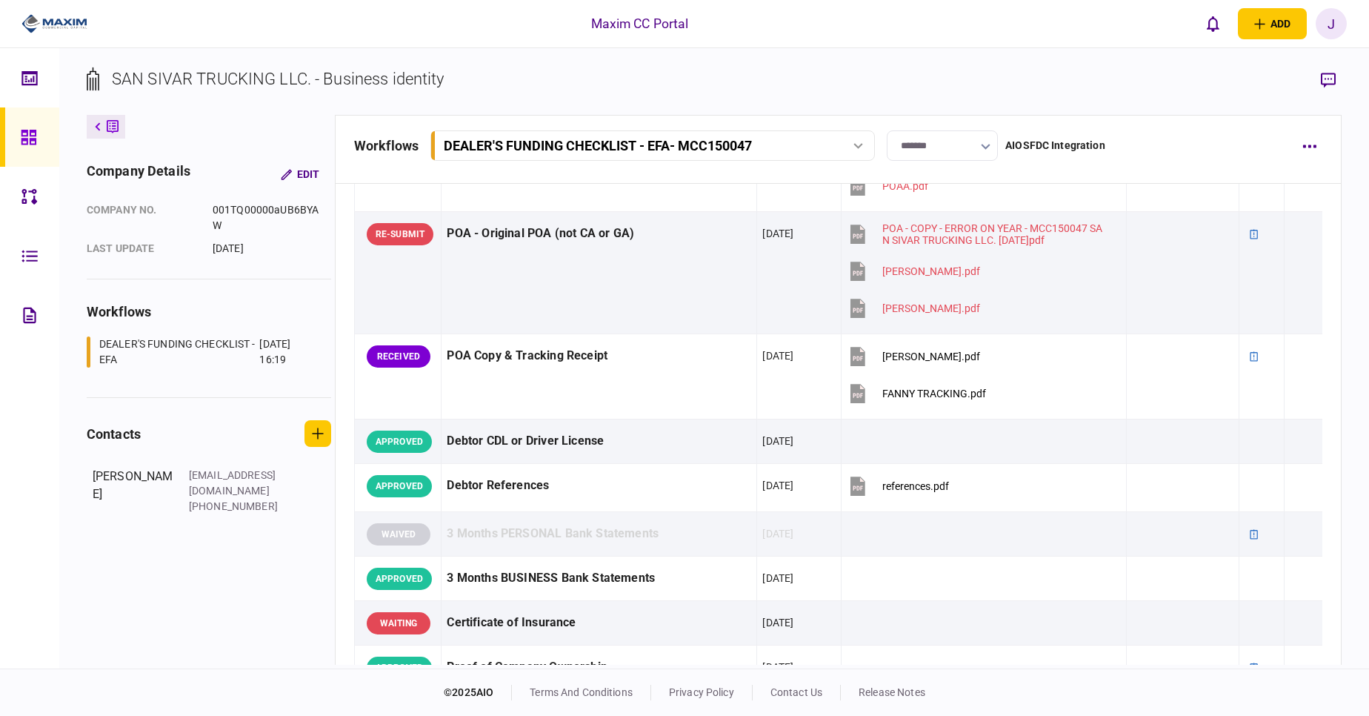
scroll to position [333, 0]
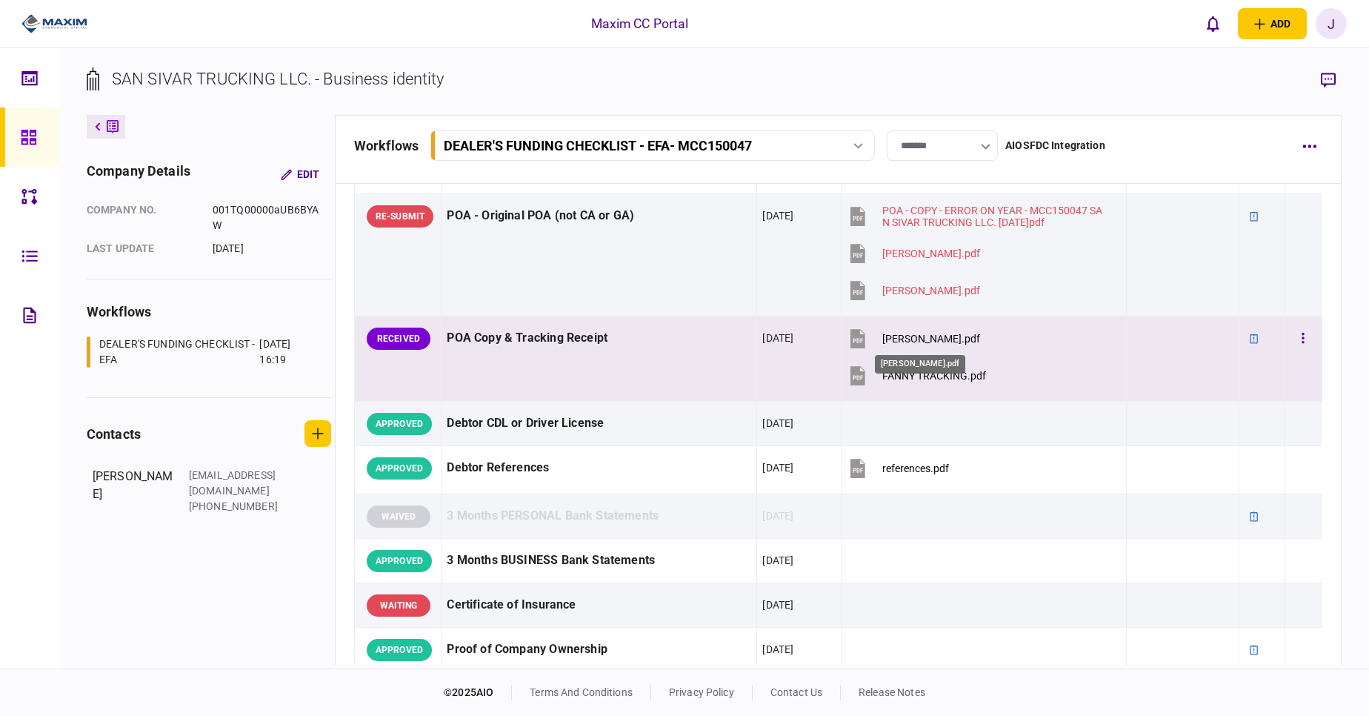
click at [907, 339] on div "FANNY POA.pdf" at bounding box center [931, 339] width 98 height 12
click at [1294, 339] on button "button" at bounding box center [1303, 338] width 27 height 27
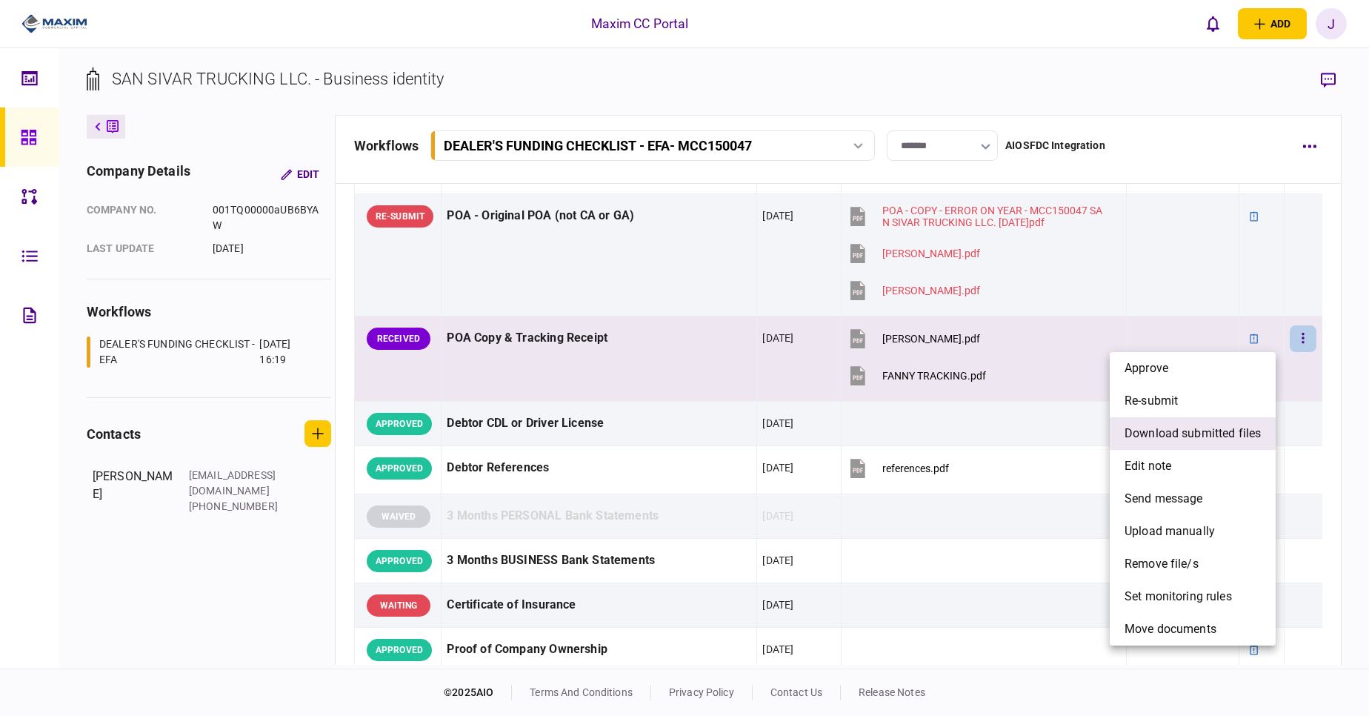
click at [1189, 429] on span "download submitted files" at bounding box center [1193, 433] width 136 height 18
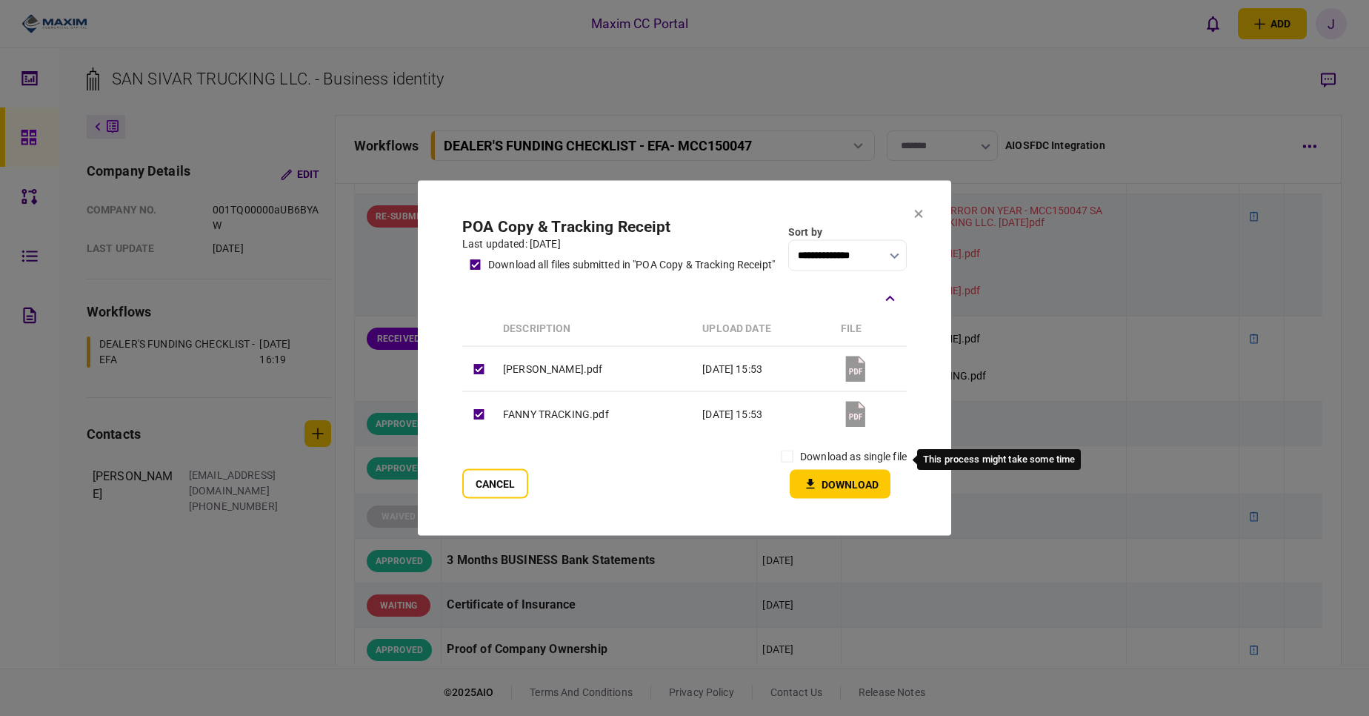
click at [800, 459] on label "download as single file" at bounding box center [853, 457] width 107 height 16
click at [834, 491] on button "Download" at bounding box center [840, 484] width 101 height 29
click at [493, 479] on button "Cancel" at bounding box center [495, 484] width 66 height 30
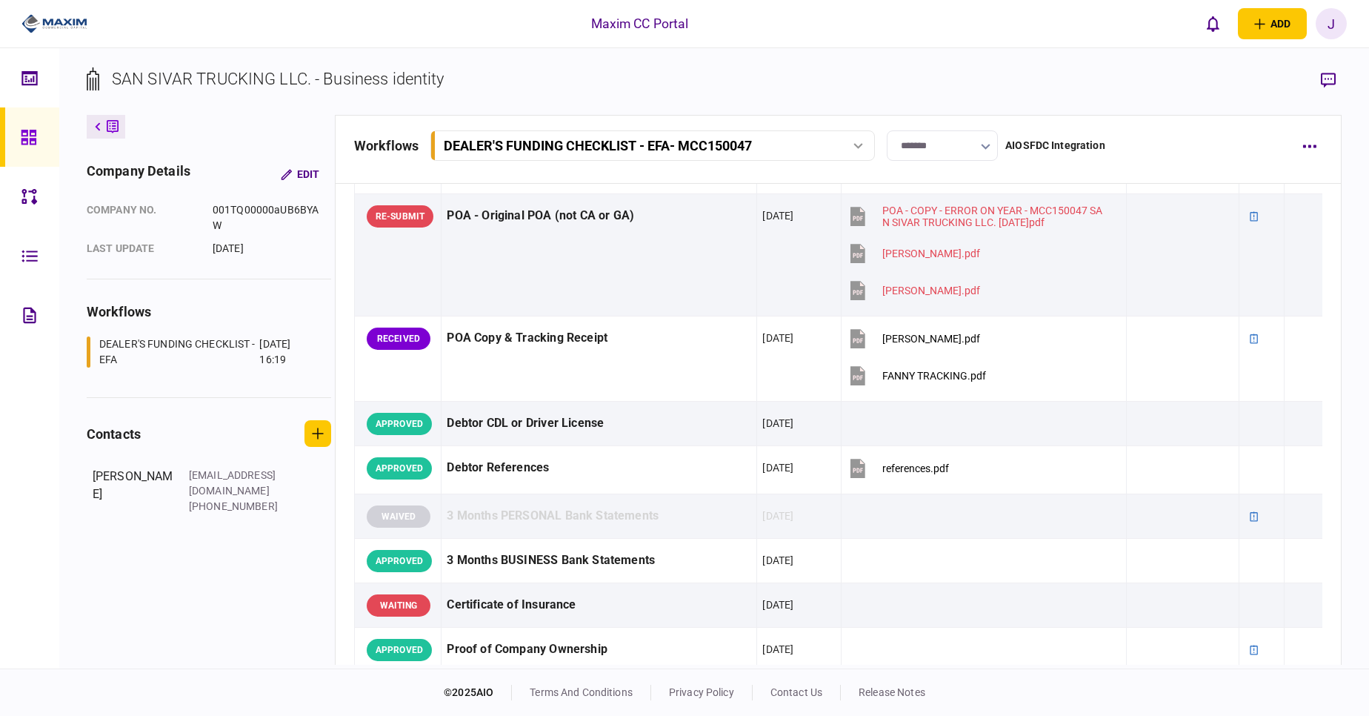
click at [105, 581] on div "company details Edit company no. 001TQ00000aUB6BYAW last update 08 Sep 2025 wor…" at bounding box center [211, 390] width 248 height 550
drag, startPoint x: 114, startPoint y: 76, endPoint x: 308, endPoint y: 81, distance: 194.2
click at [308, 81] on div "SAN SIVAR TRUCKING LLC. - Business identity" at bounding box center [278, 79] width 333 height 24
copy div "SAN SIVAR TRUCKING LLC"
click at [202, 438] on div "contacts" at bounding box center [209, 433] width 244 height 27
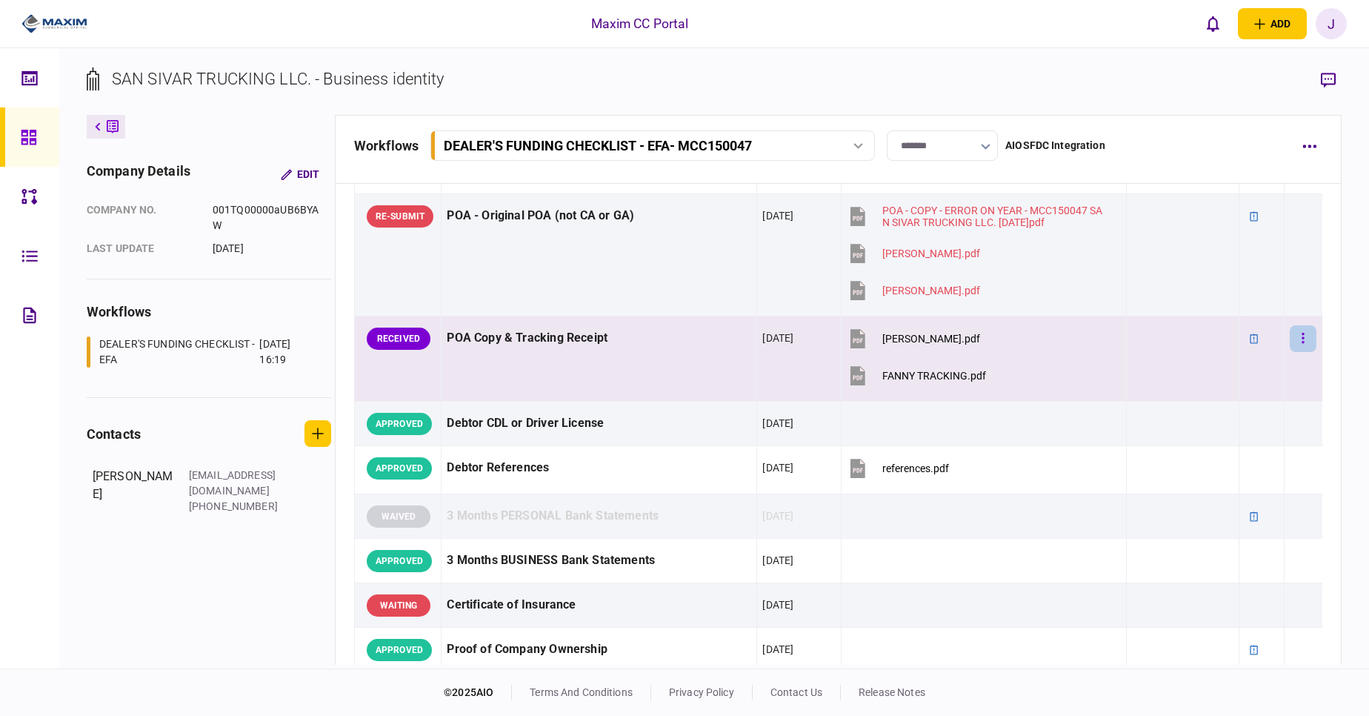
click at [1303, 331] on div at bounding box center [1304, 338] width 28 height 33
click at [1302, 339] on icon "button" at bounding box center [1303, 338] width 3 height 14
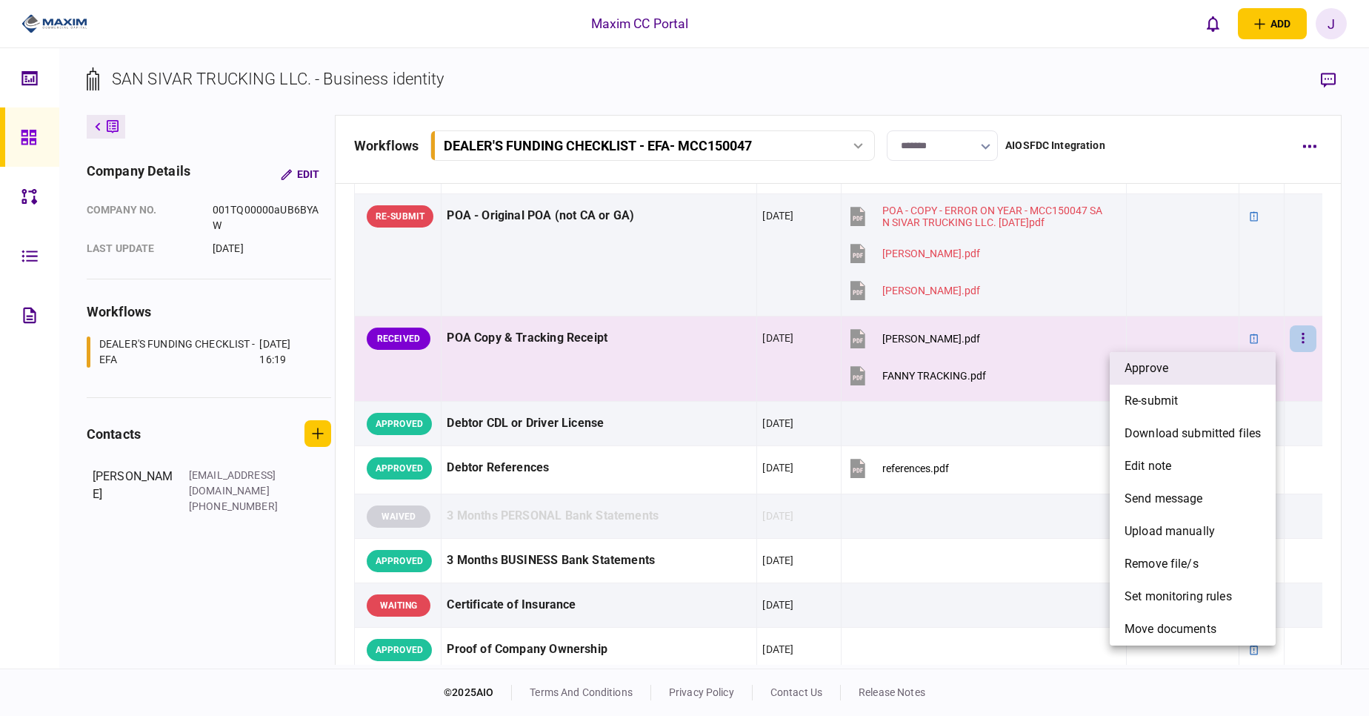
click at [1184, 371] on li "approve" at bounding box center [1193, 368] width 166 height 33
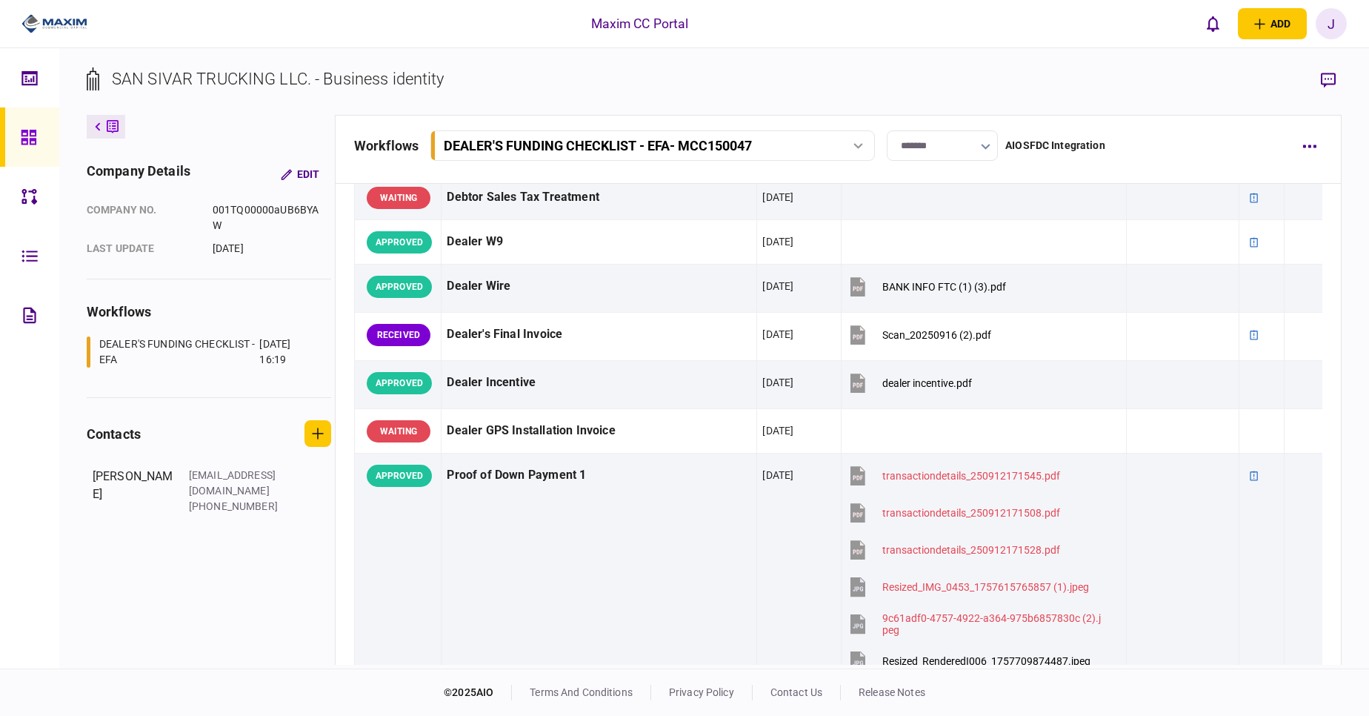
scroll to position [998, 0]
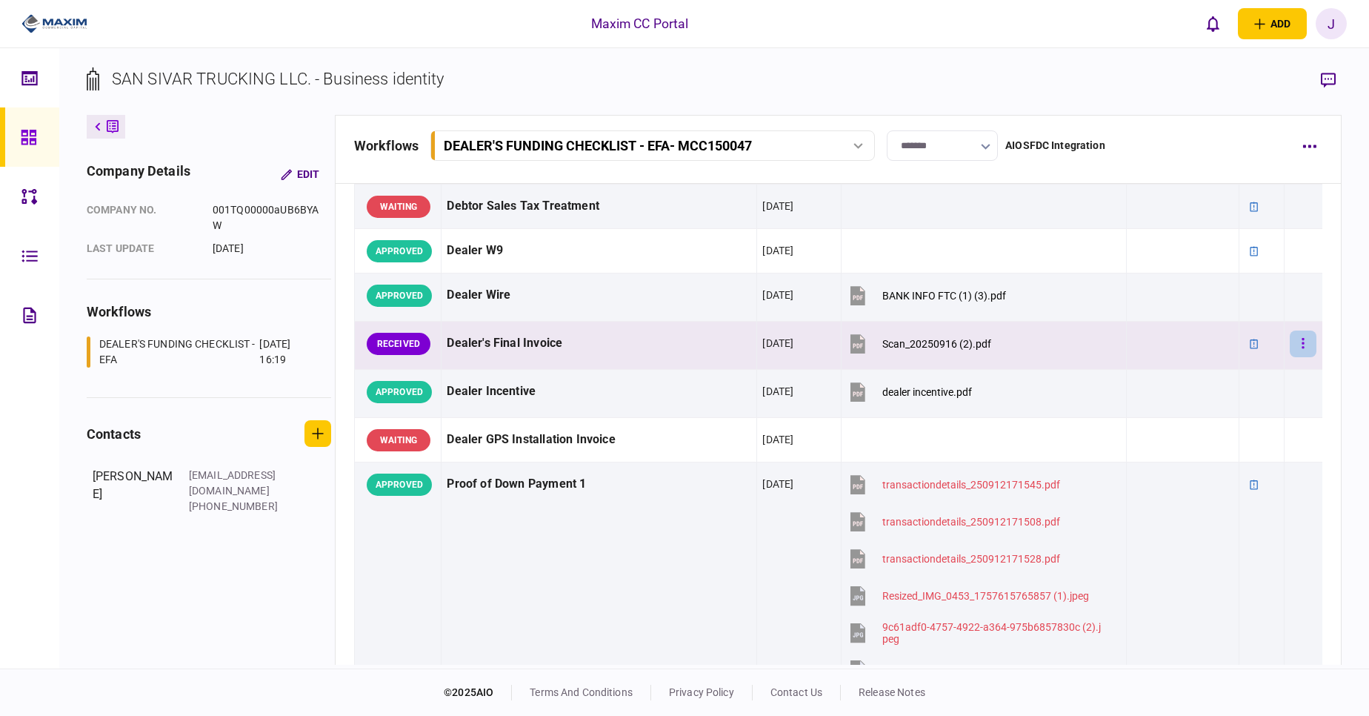
click at [1290, 341] on button "button" at bounding box center [1303, 343] width 27 height 27
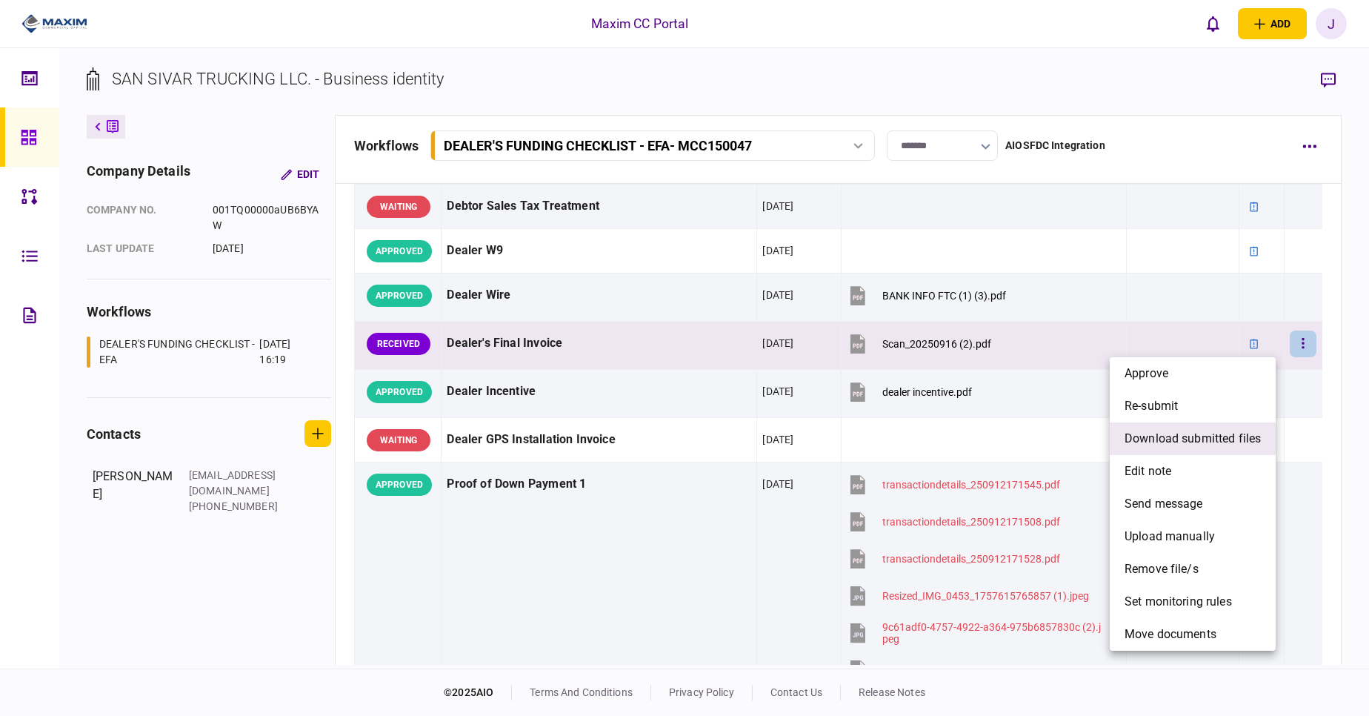
click at [1172, 438] on span "download submitted files" at bounding box center [1193, 439] width 136 height 18
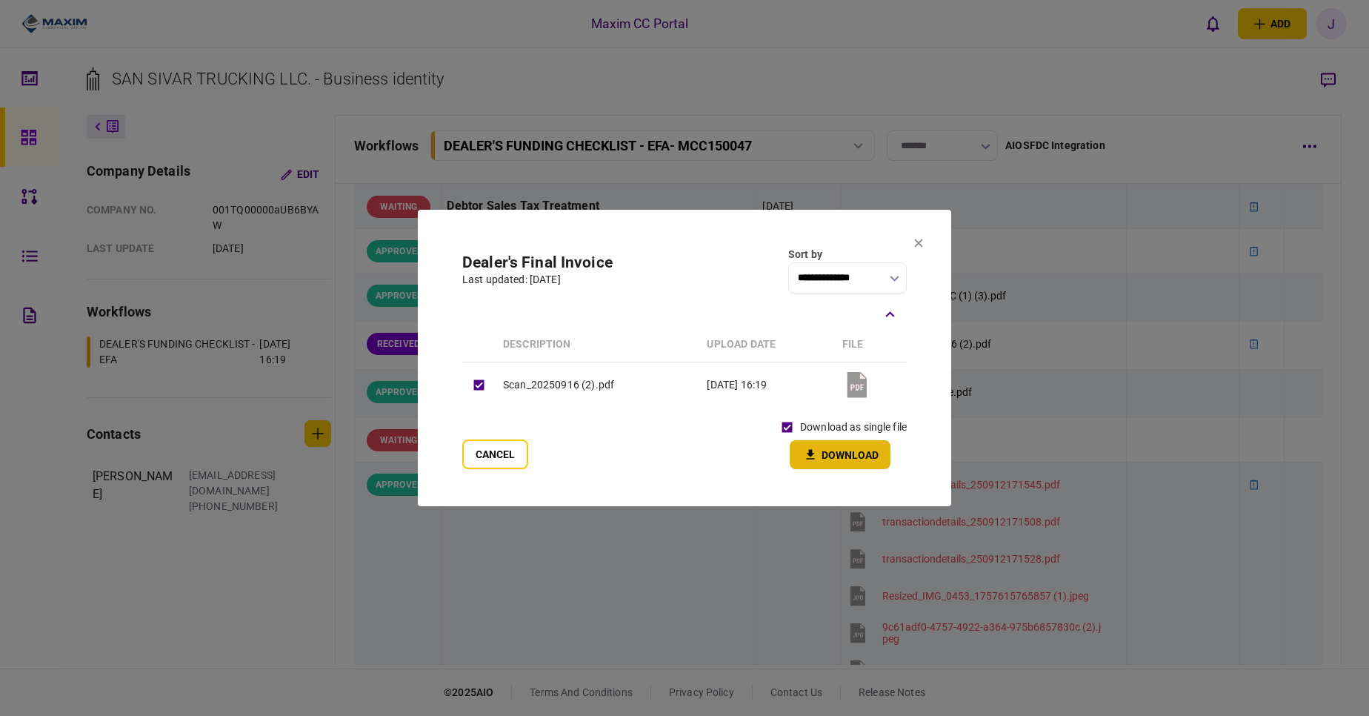
click at [813, 454] on icon "button" at bounding box center [811, 454] width 8 height 10
click at [510, 462] on button "Cancel" at bounding box center [495, 454] width 66 height 30
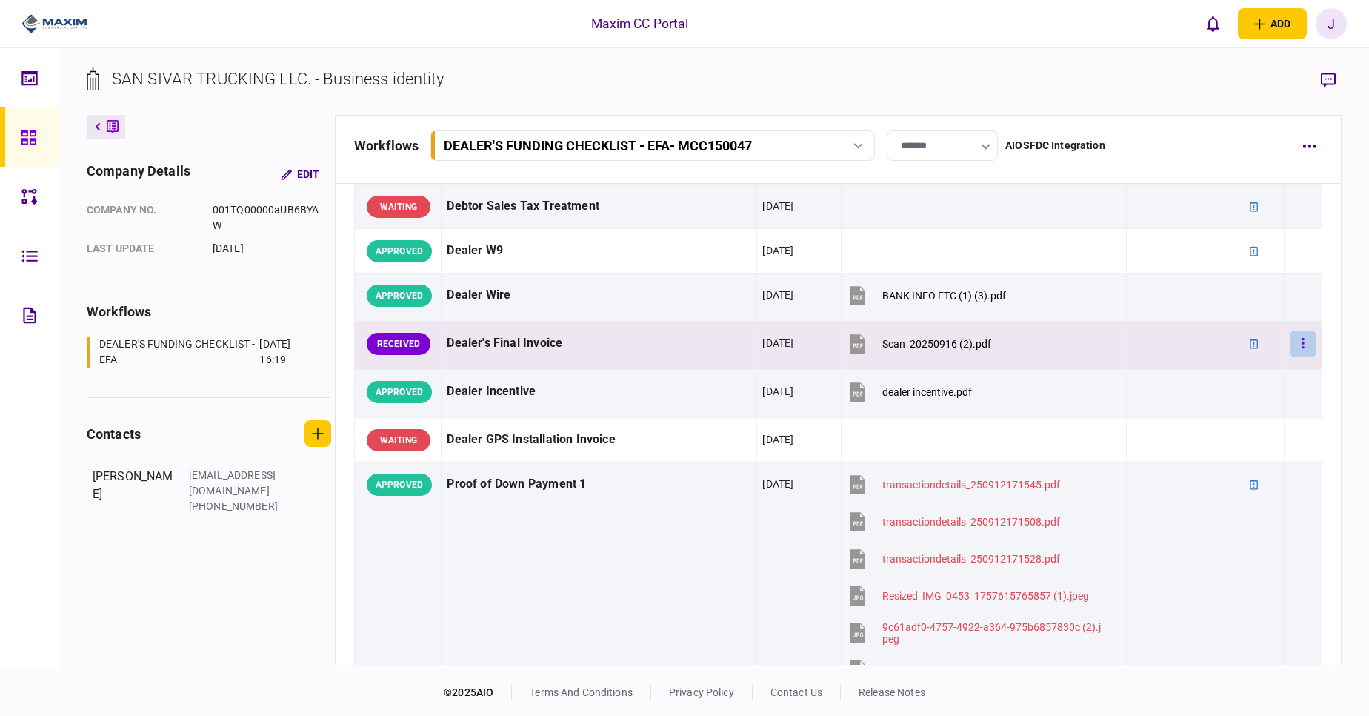
click at [1290, 350] on button "button" at bounding box center [1303, 343] width 27 height 27
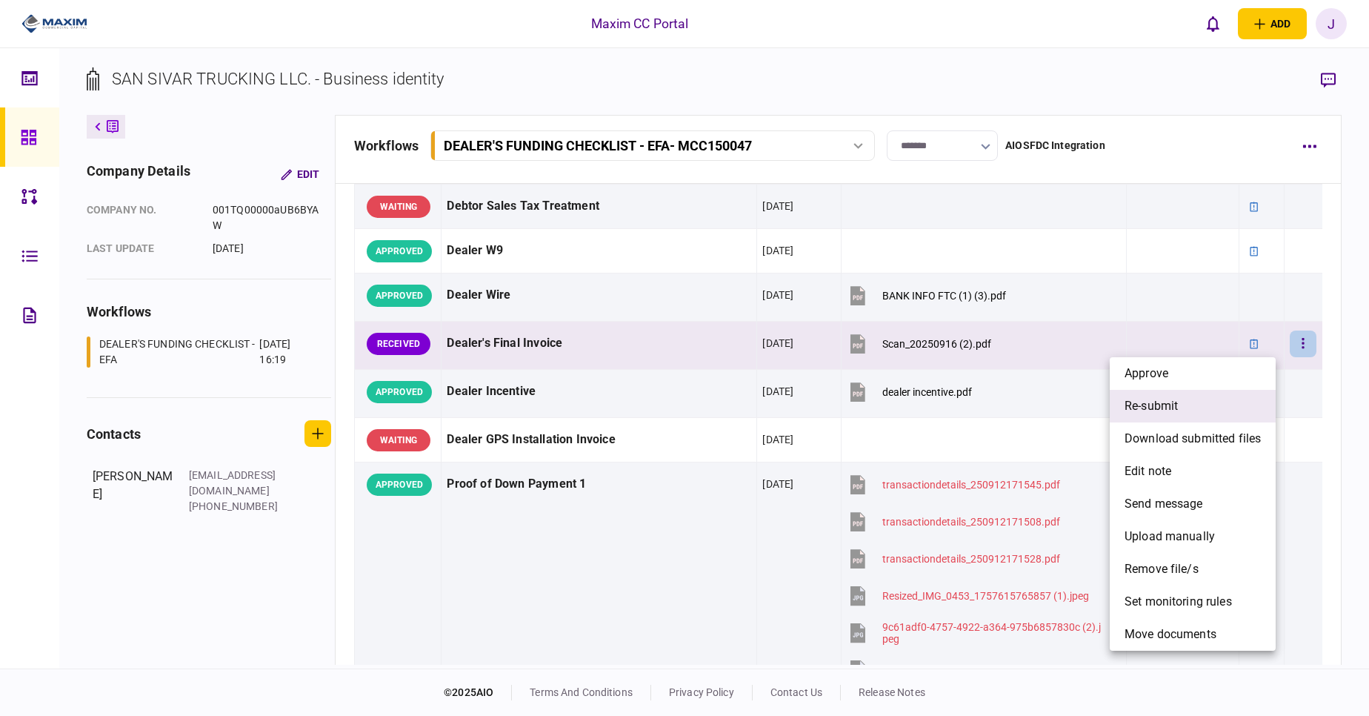
click at [1169, 410] on span "re-submit" at bounding box center [1151, 406] width 53 height 18
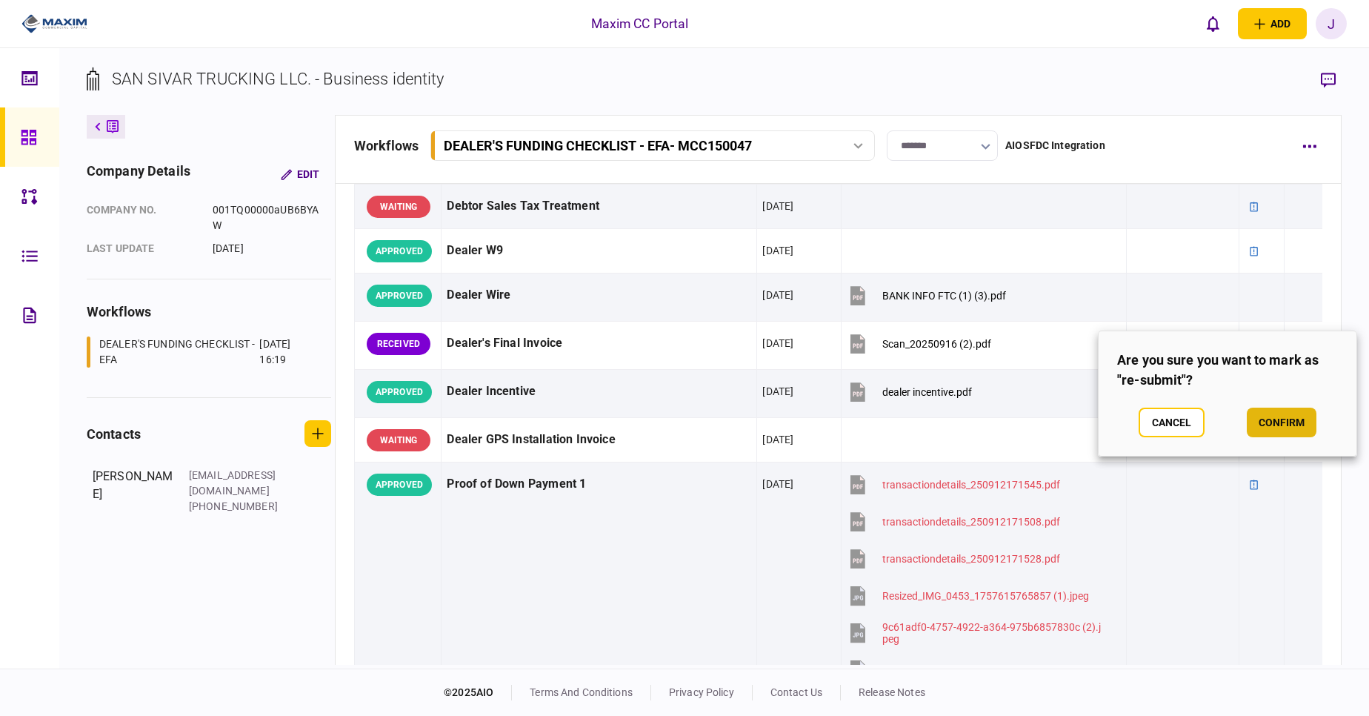
click at [1263, 425] on button "confirm" at bounding box center [1282, 422] width 70 height 30
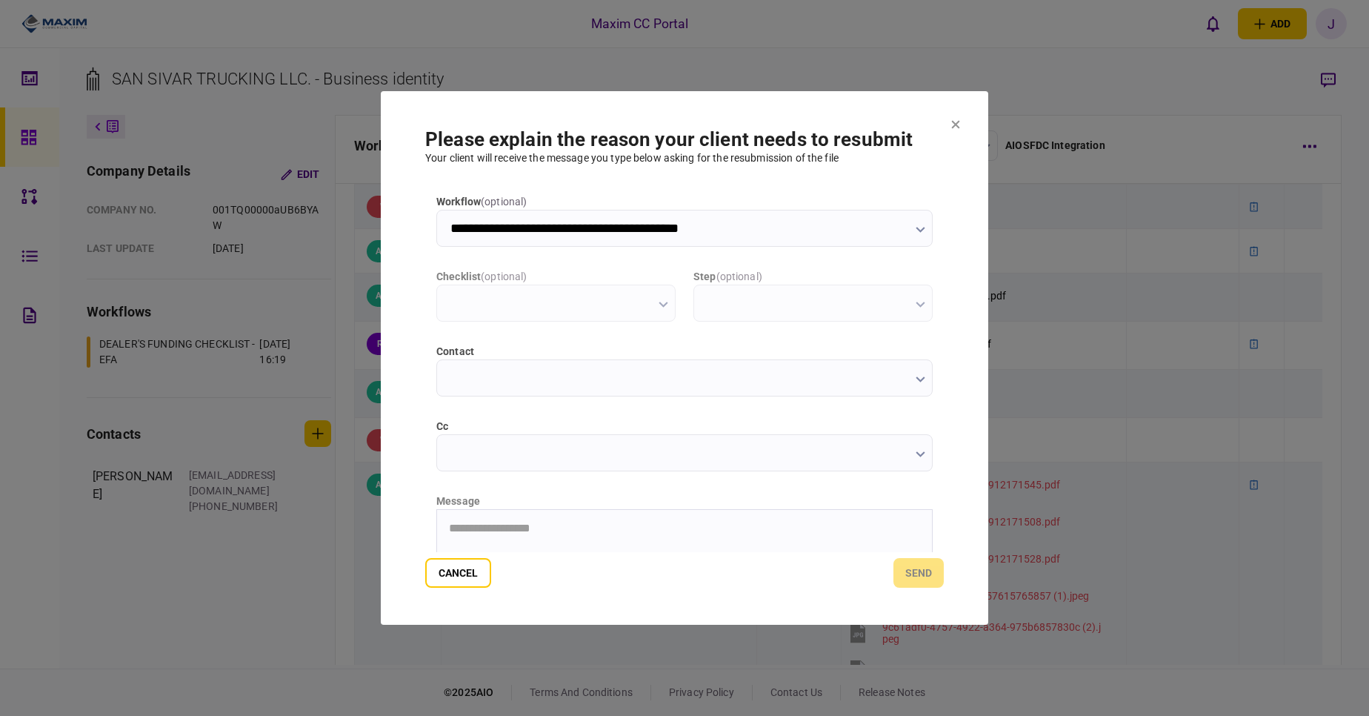
scroll to position [0, 0]
type input "**********"
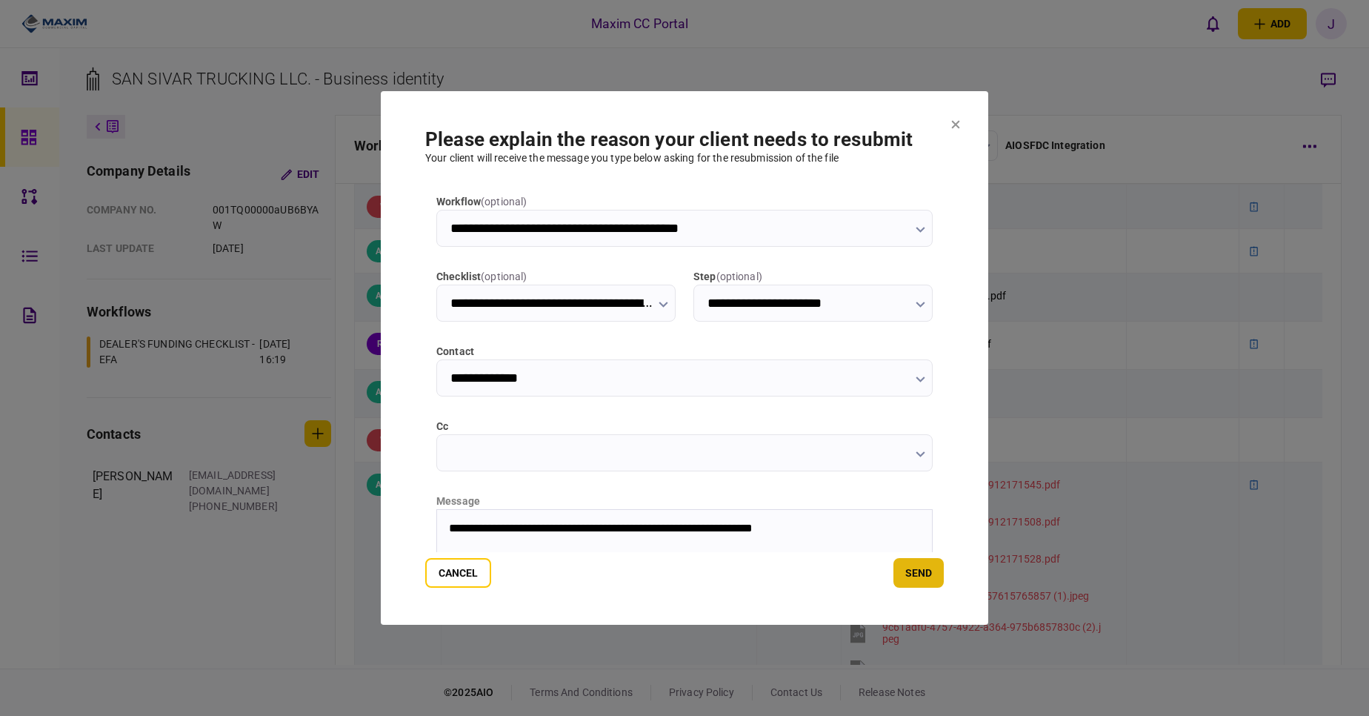
click at [919, 571] on button "send" at bounding box center [918, 573] width 50 height 30
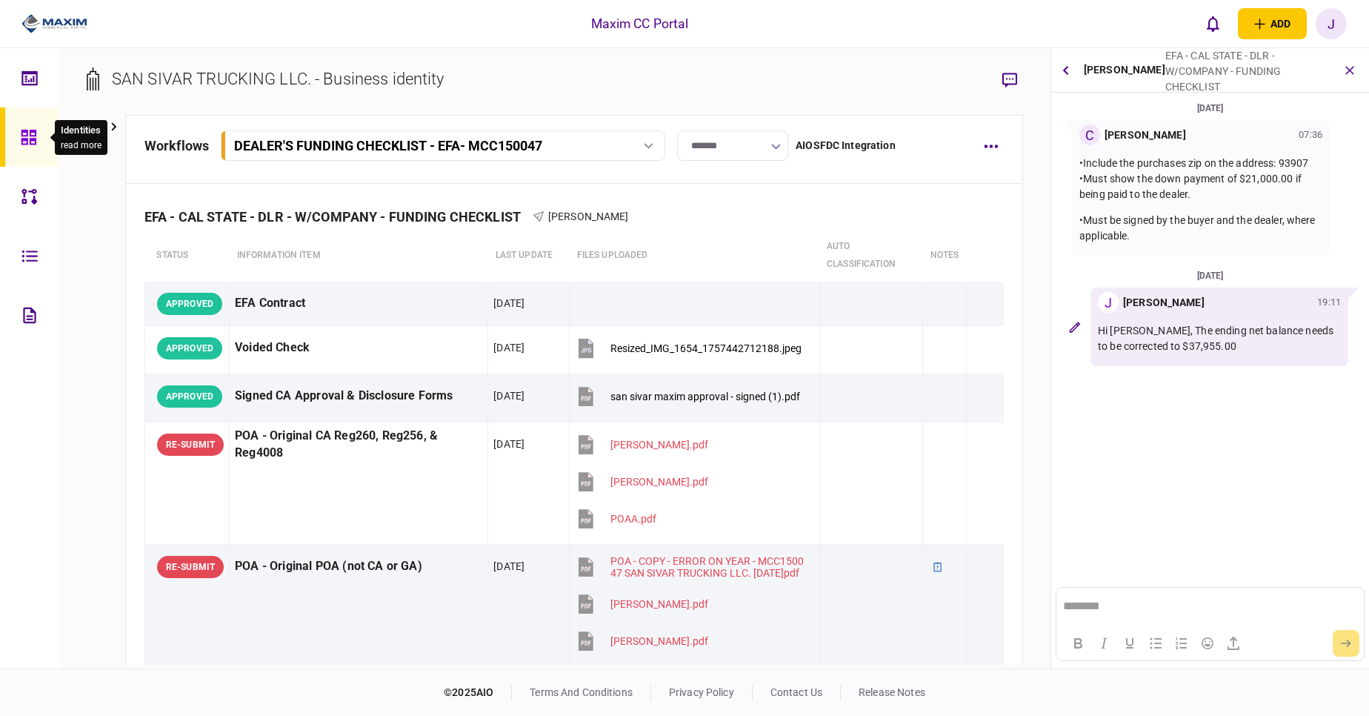
click at [32, 145] on icon at bounding box center [29, 137] width 16 height 17
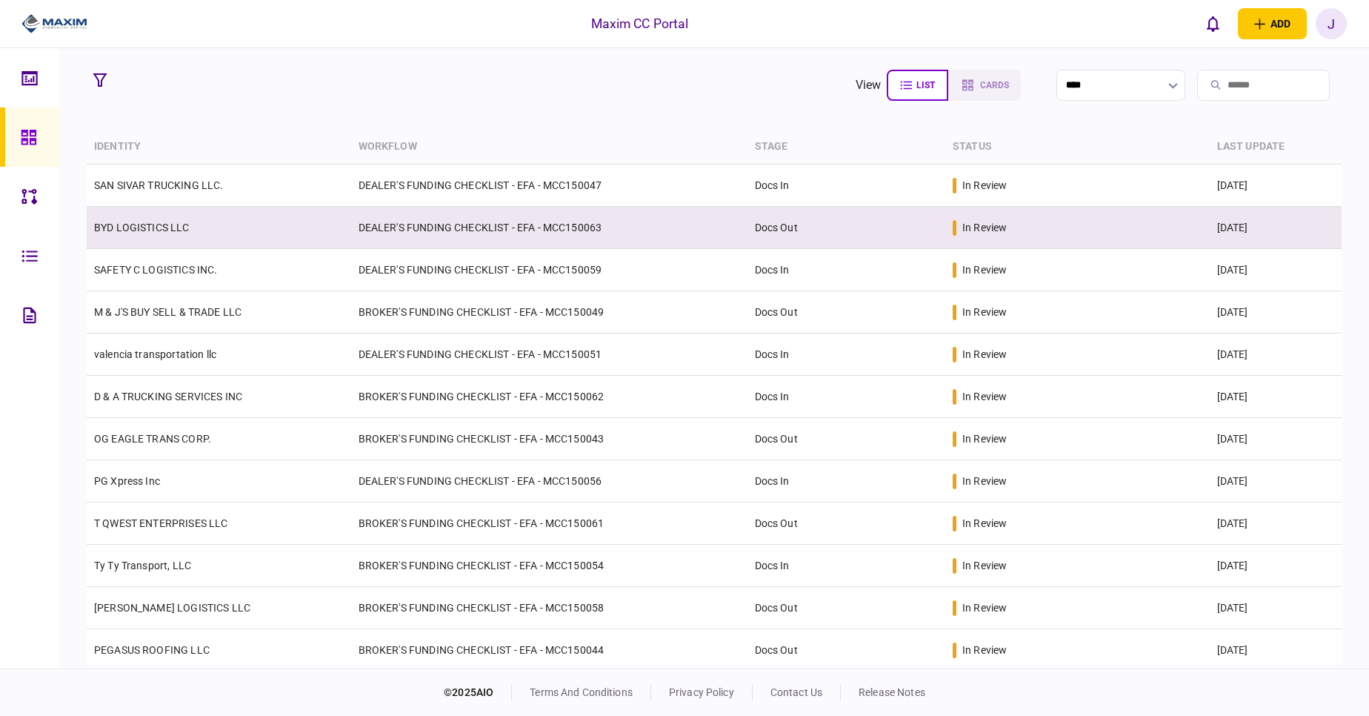
click at [128, 224] on link "BYD LOGISTICS LLC" at bounding box center [142, 228] width 96 height 12
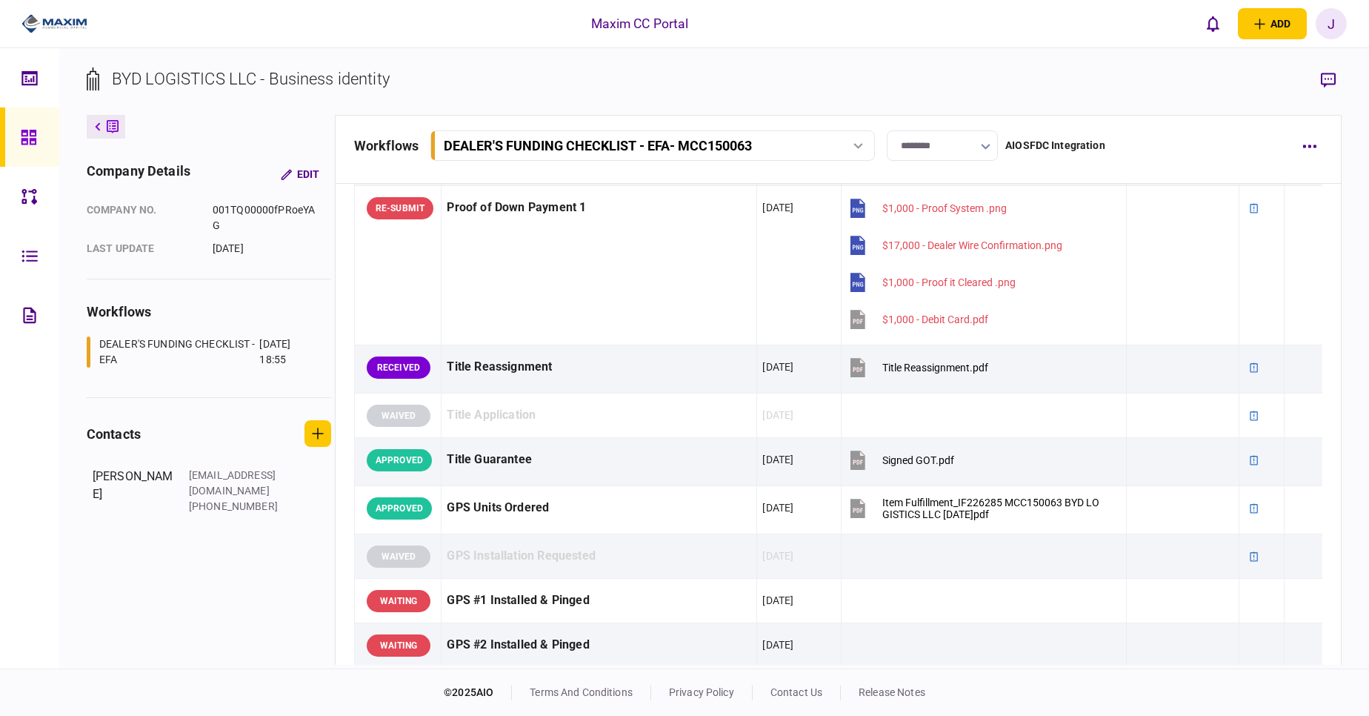
scroll to position [1051, 0]
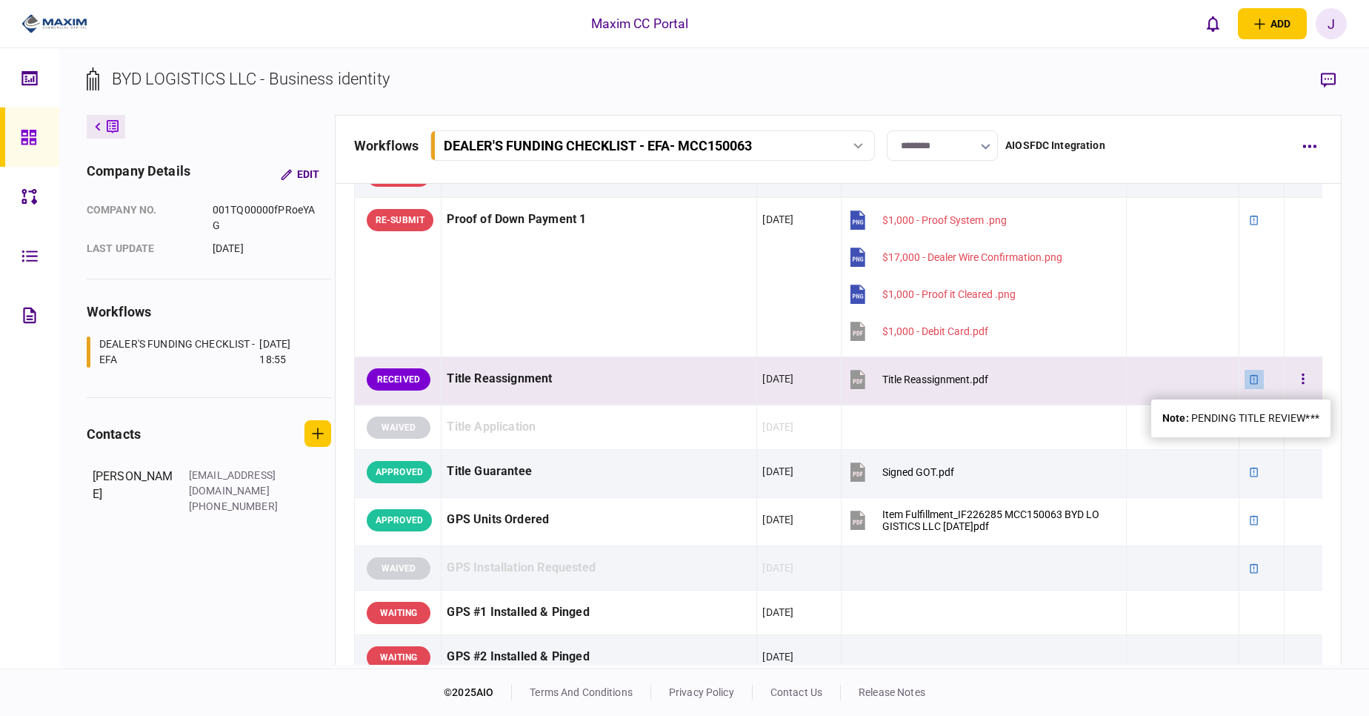
click at [1245, 382] on div at bounding box center [1254, 379] width 19 height 19
click at [1245, 385] on div at bounding box center [1254, 379] width 19 height 19
click at [1295, 385] on button "button" at bounding box center [1303, 379] width 27 height 27
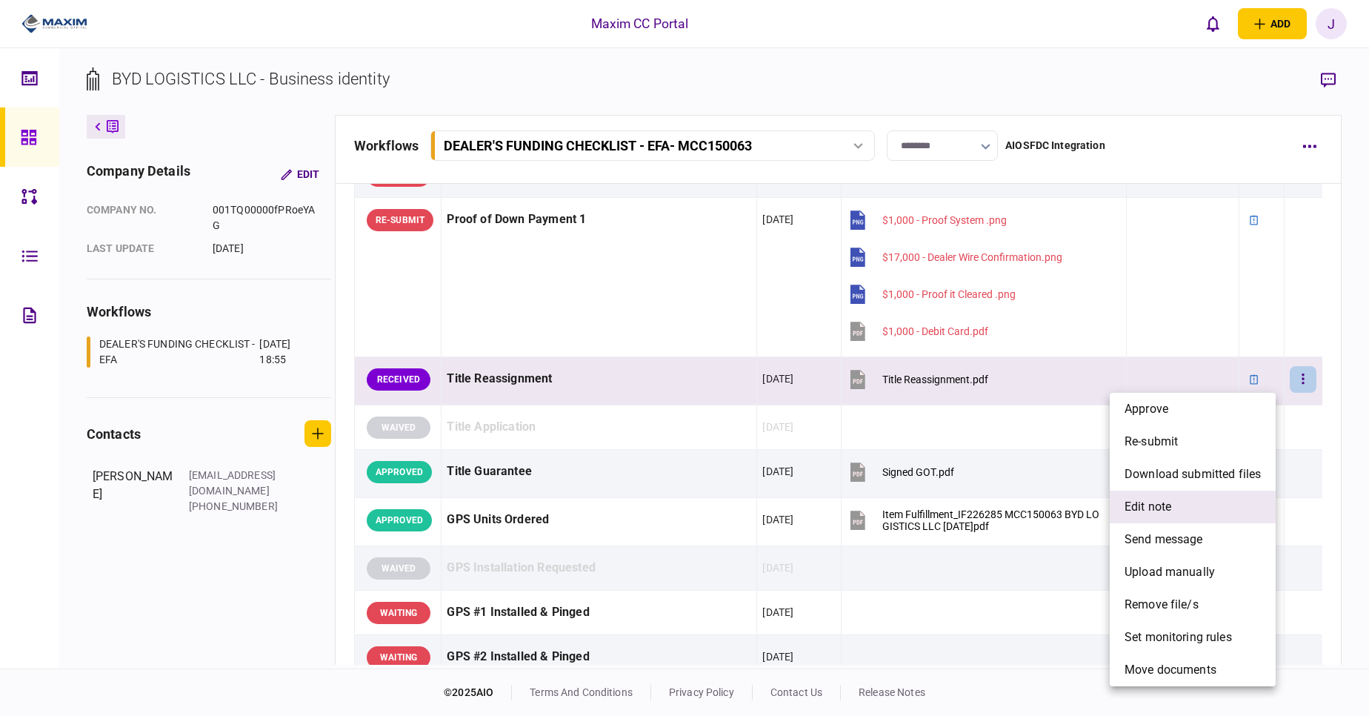
click at [1165, 495] on li "edit note" at bounding box center [1193, 506] width 166 height 33
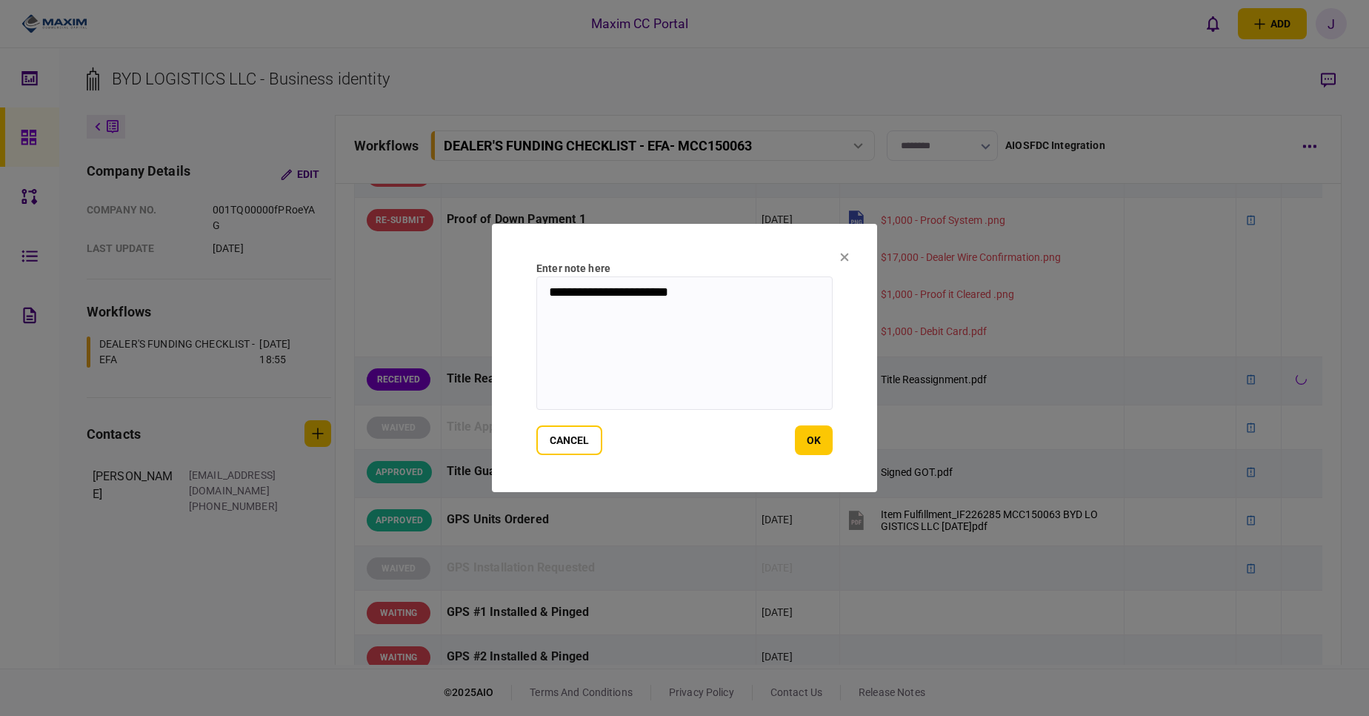
click at [766, 285] on textarea "**********" at bounding box center [684, 342] width 296 height 133
type textarea "**********"
click at [811, 433] on button "ok" at bounding box center [814, 440] width 38 height 30
